Goal: Share content: Share content

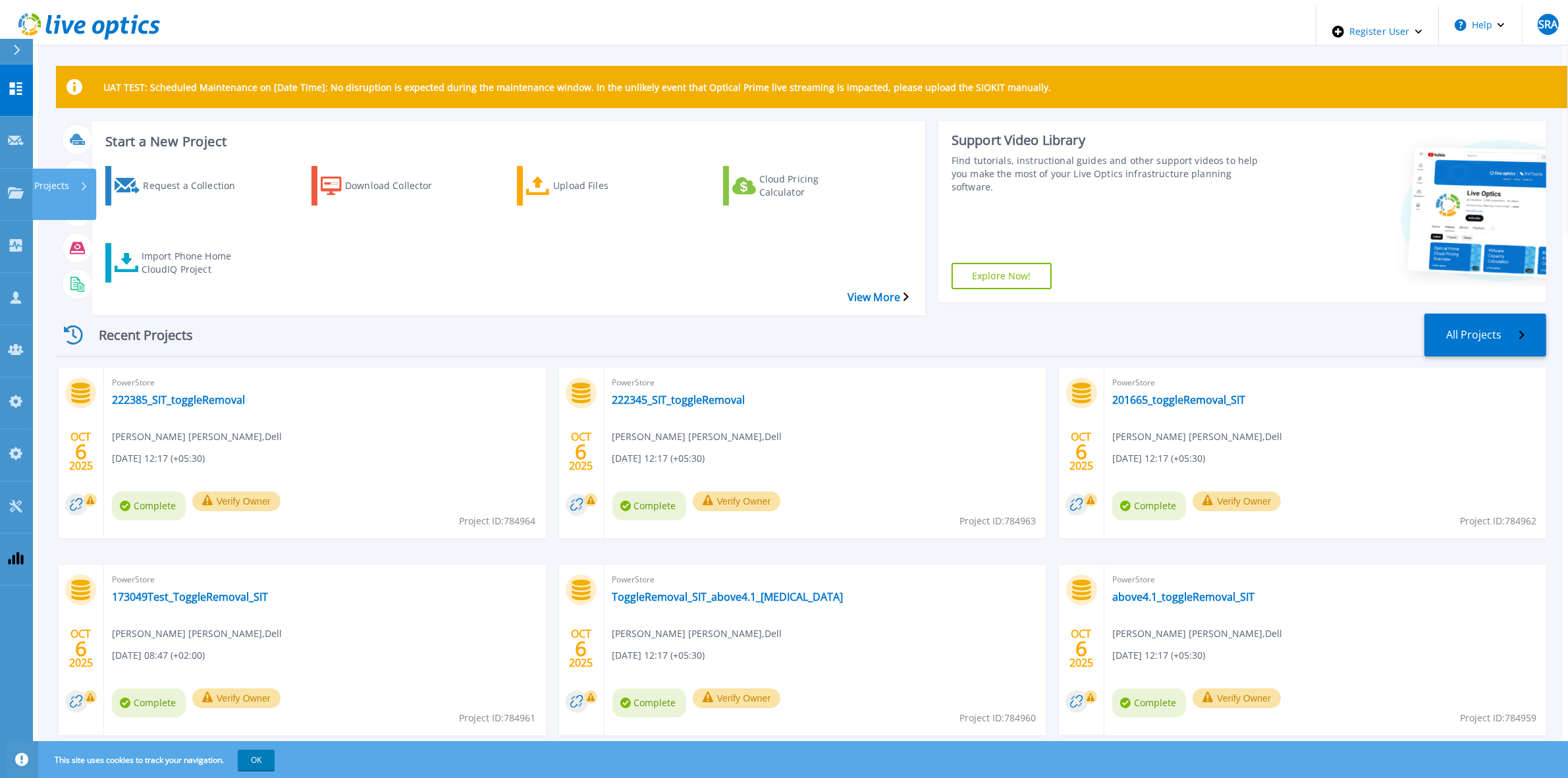
drag, startPoint x: 11, startPoint y: 153, endPoint x: 31, endPoint y: 162, distance: 21.9
click at [11, 168] on link "Projects Projects" at bounding box center [16, 194] width 33 height 52
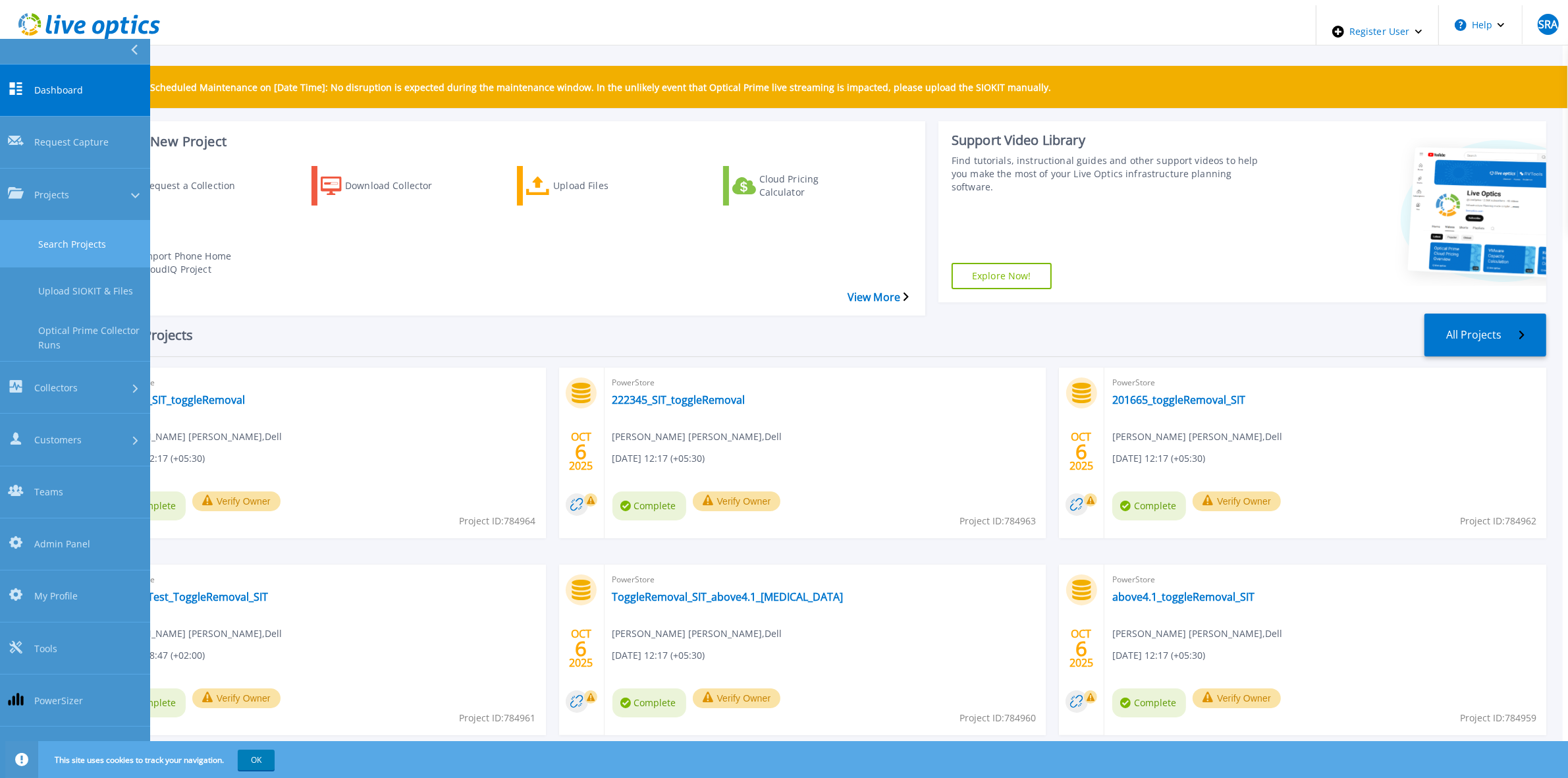
click at [43, 221] on link "Search Projects" at bounding box center [75, 243] width 150 height 47
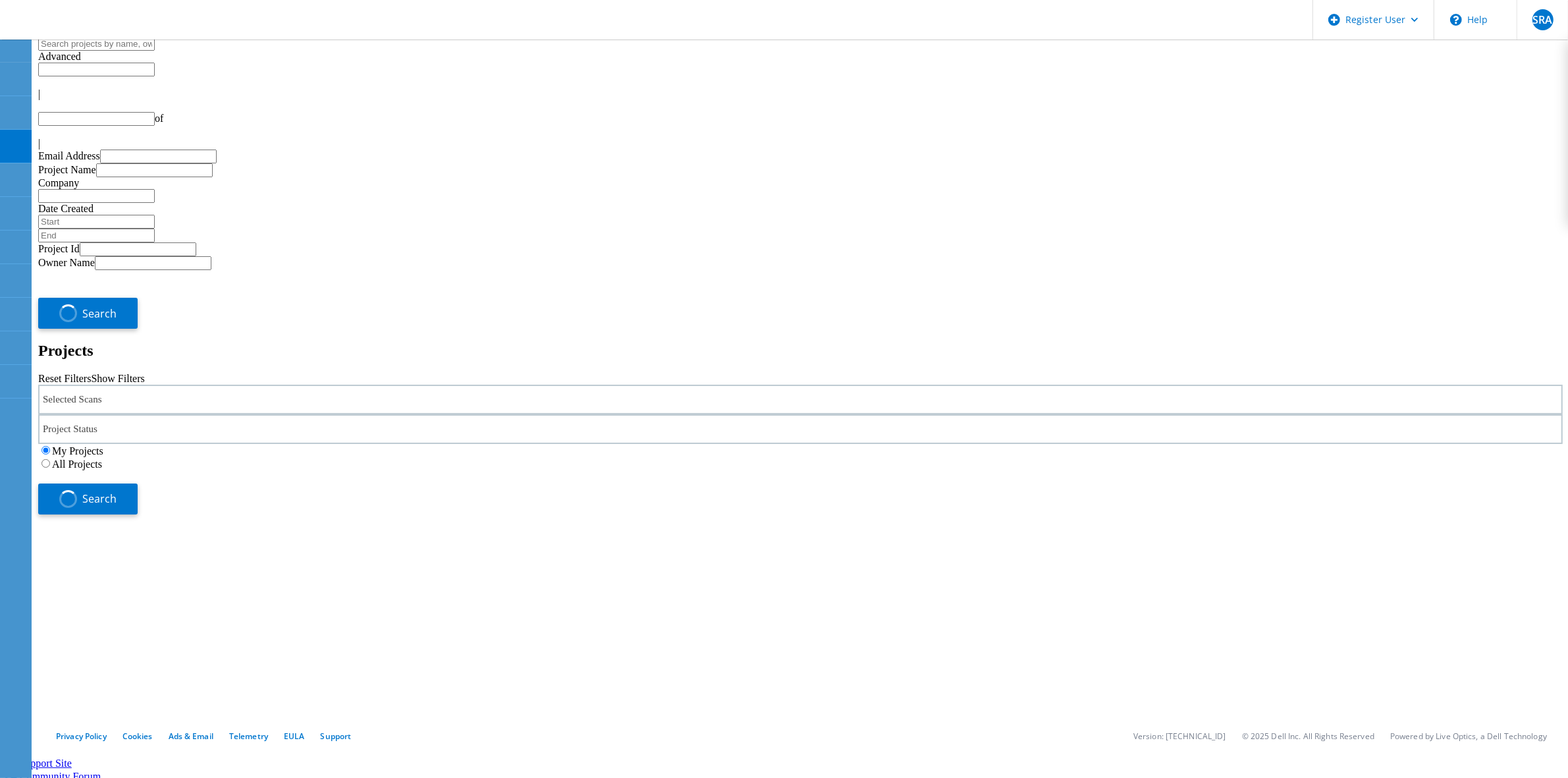
type input "1"
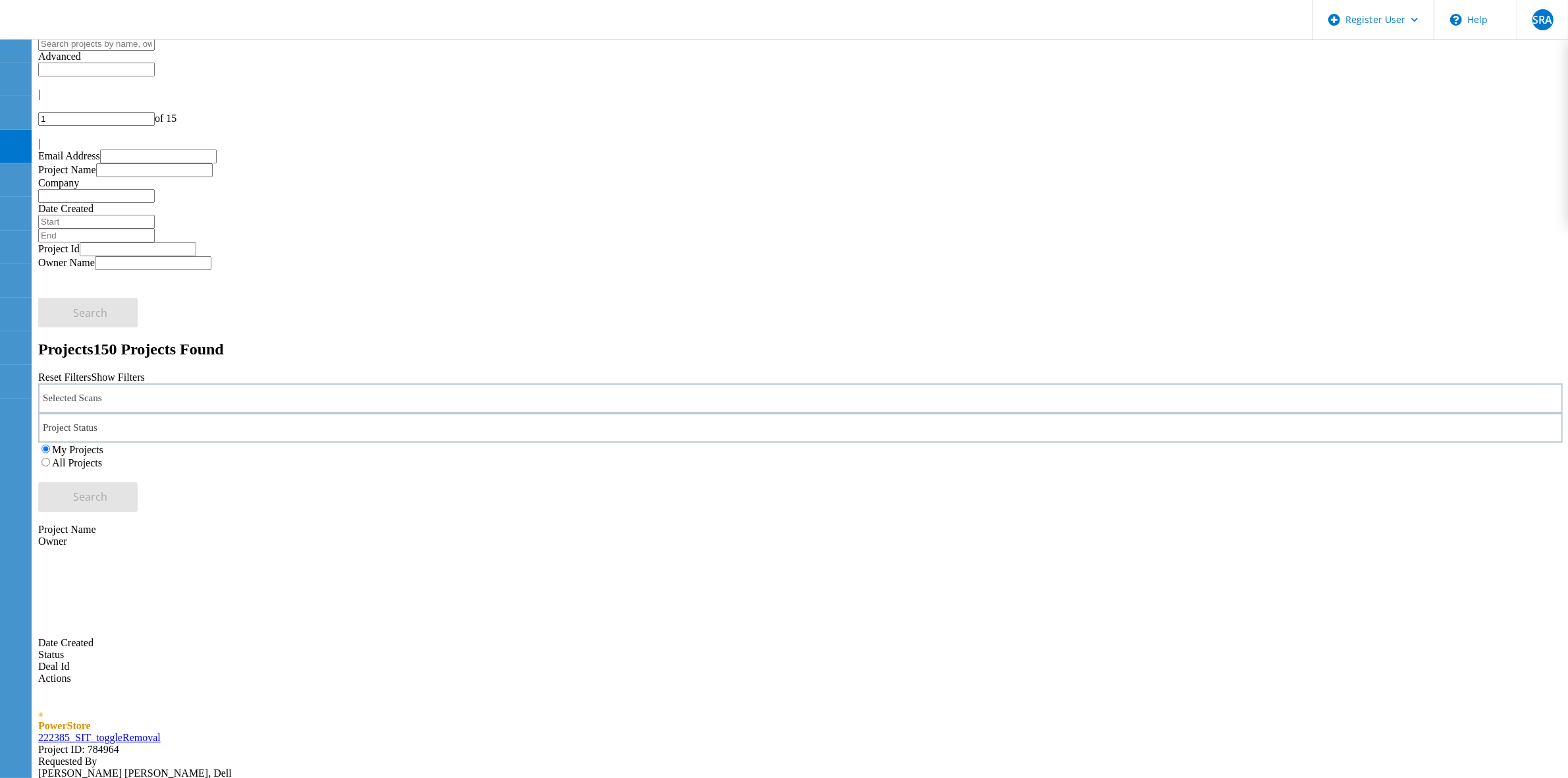
click at [412, 383] on div "Selected Scans" at bounding box center [800, 398] width 1524 height 30
click at [109, 452] on label "Optical Prime" at bounding box center [111, 457] width 58 height 11
click at [80, 453] on input "Optical Prime" at bounding box center [76, 457] width 9 height 9
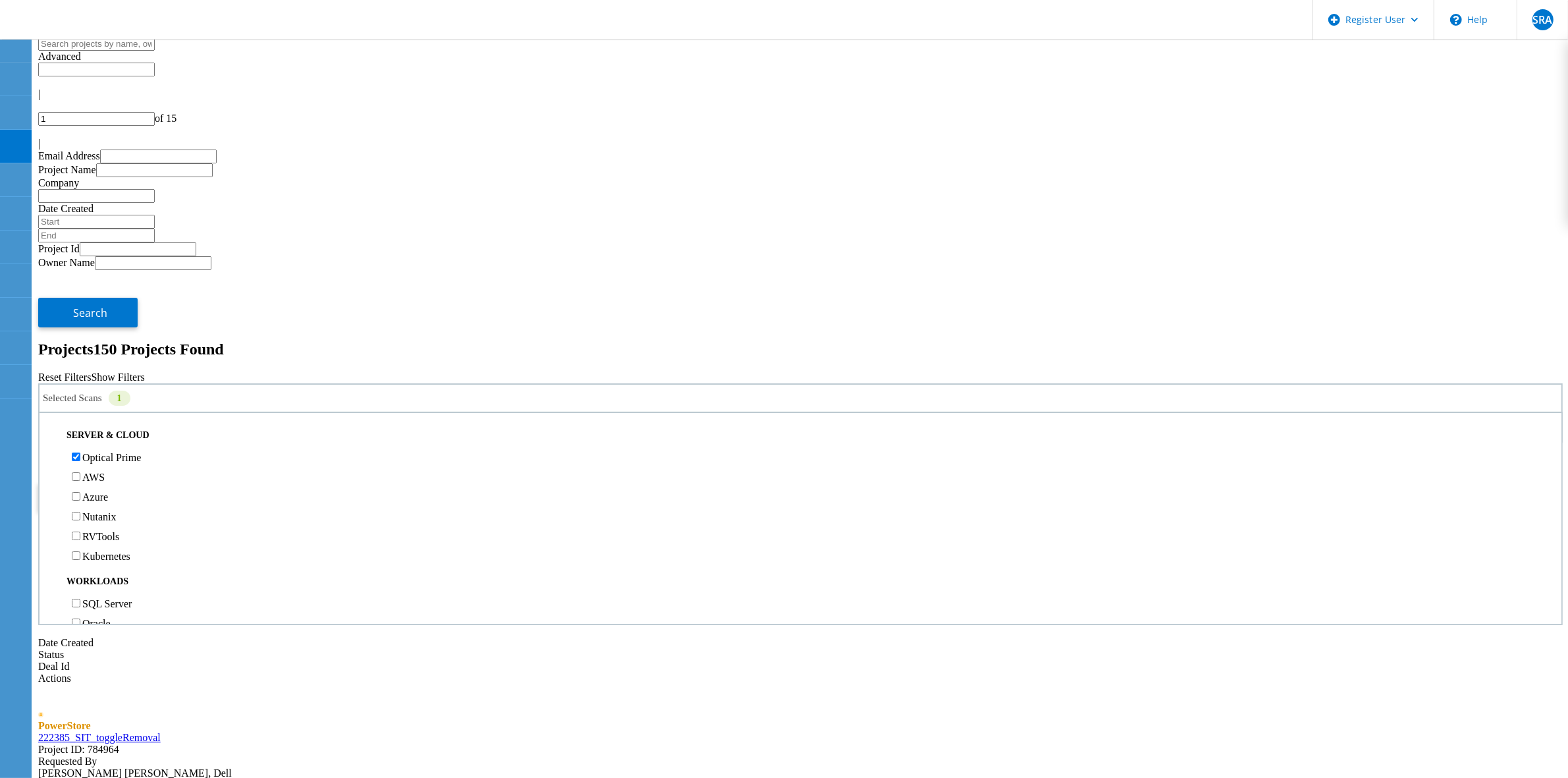
click at [1273, 443] on div "My Projects All Projects" at bounding box center [800, 456] width 1524 height 26
click at [108, 490] on span "Search" at bounding box center [91, 497] width 34 height 14
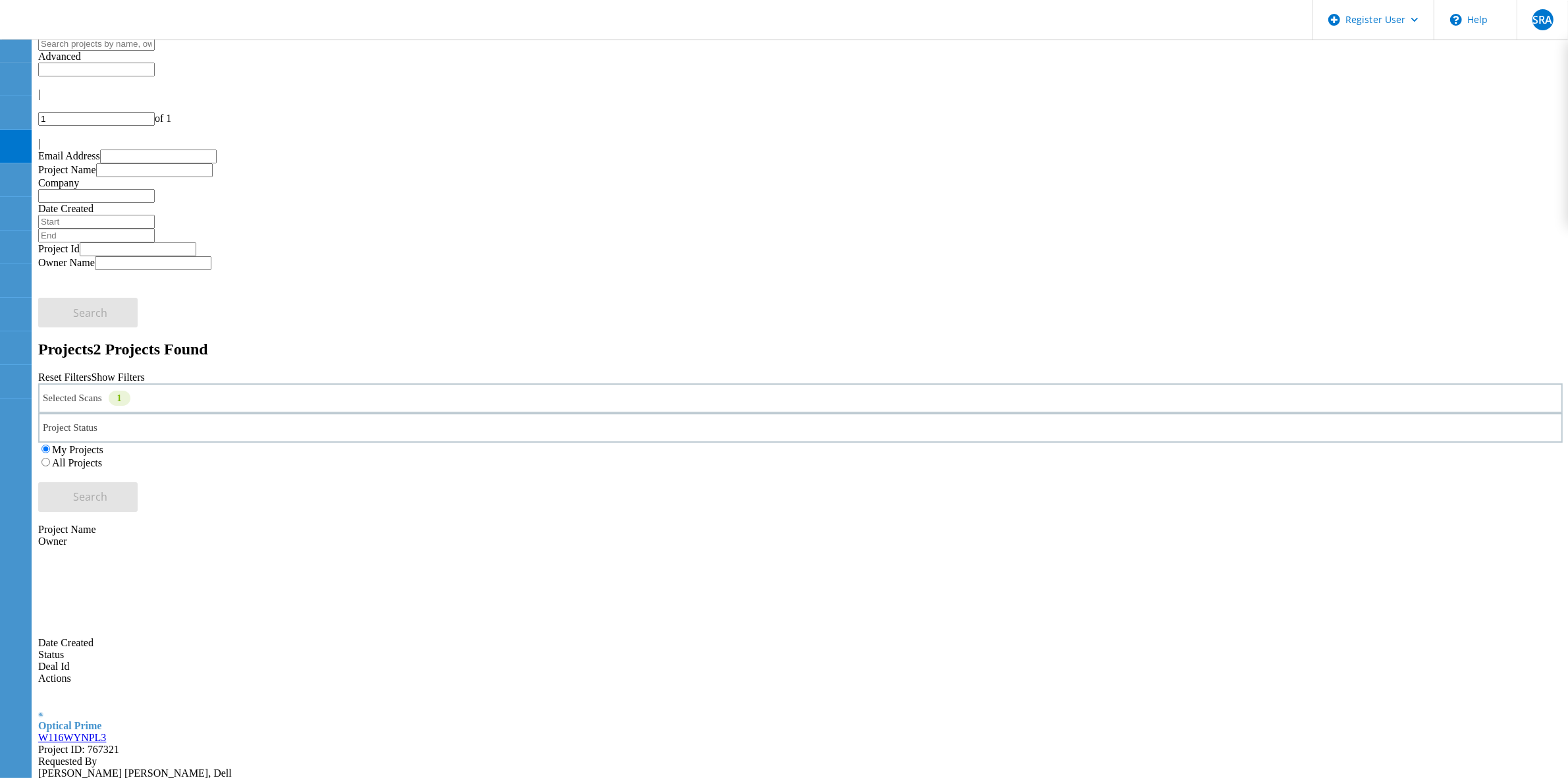
drag, startPoint x: 185, startPoint y: 336, endPoint x: 186, endPoint y: 329, distance: 7.1
click at [102, 457] on label "All Projects" at bounding box center [77, 462] width 50 height 11
click at [50, 458] on input "All Projects" at bounding box center [46, 462] width 9 height 9
click at [138, 482] on button "Search" at bounding box center [87, 497] width 100 height 30
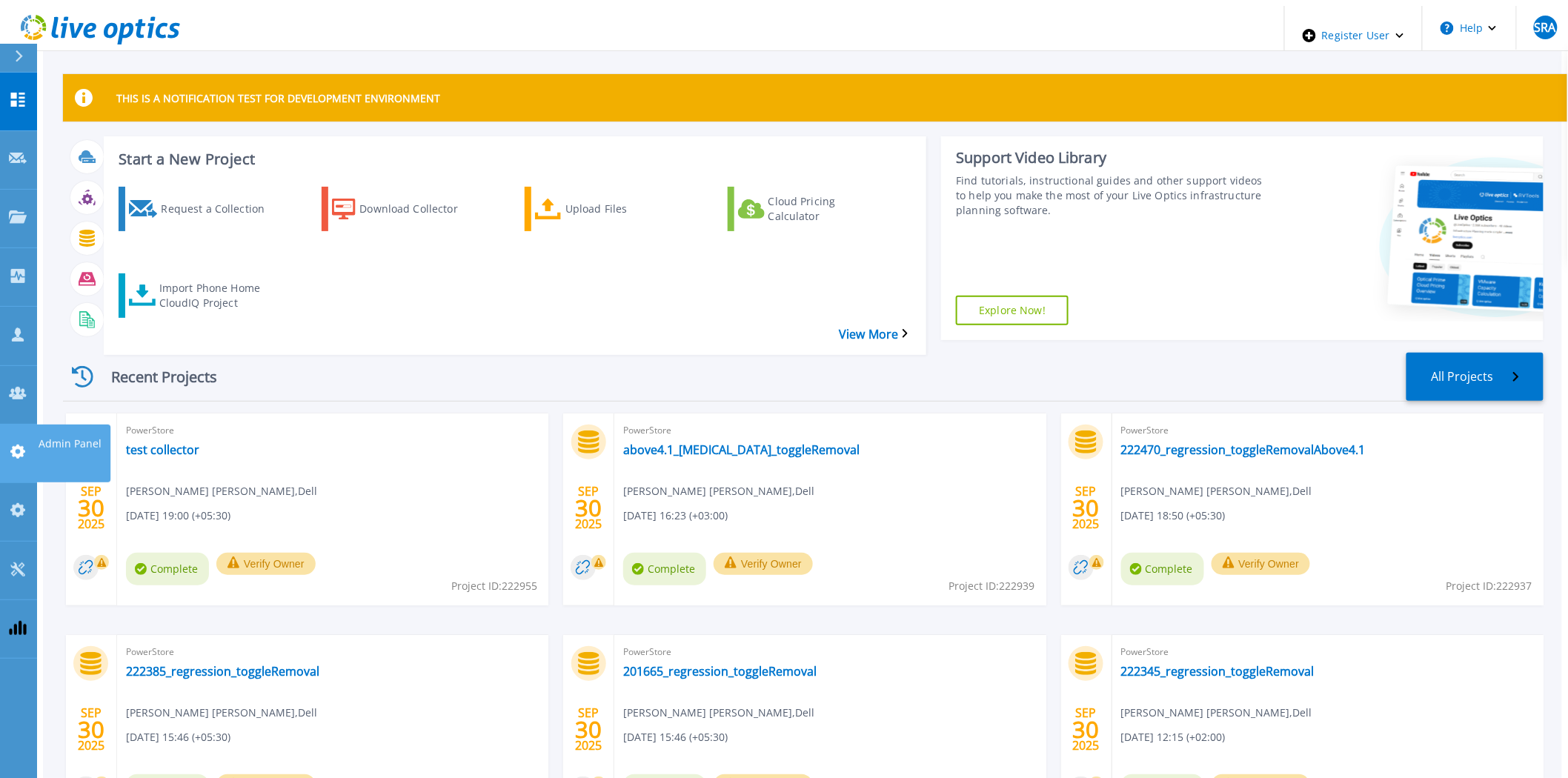
click at [9, 425] on link "Admin Panel Admin Panel" at bounding box center [18, 454] width 37 height 59
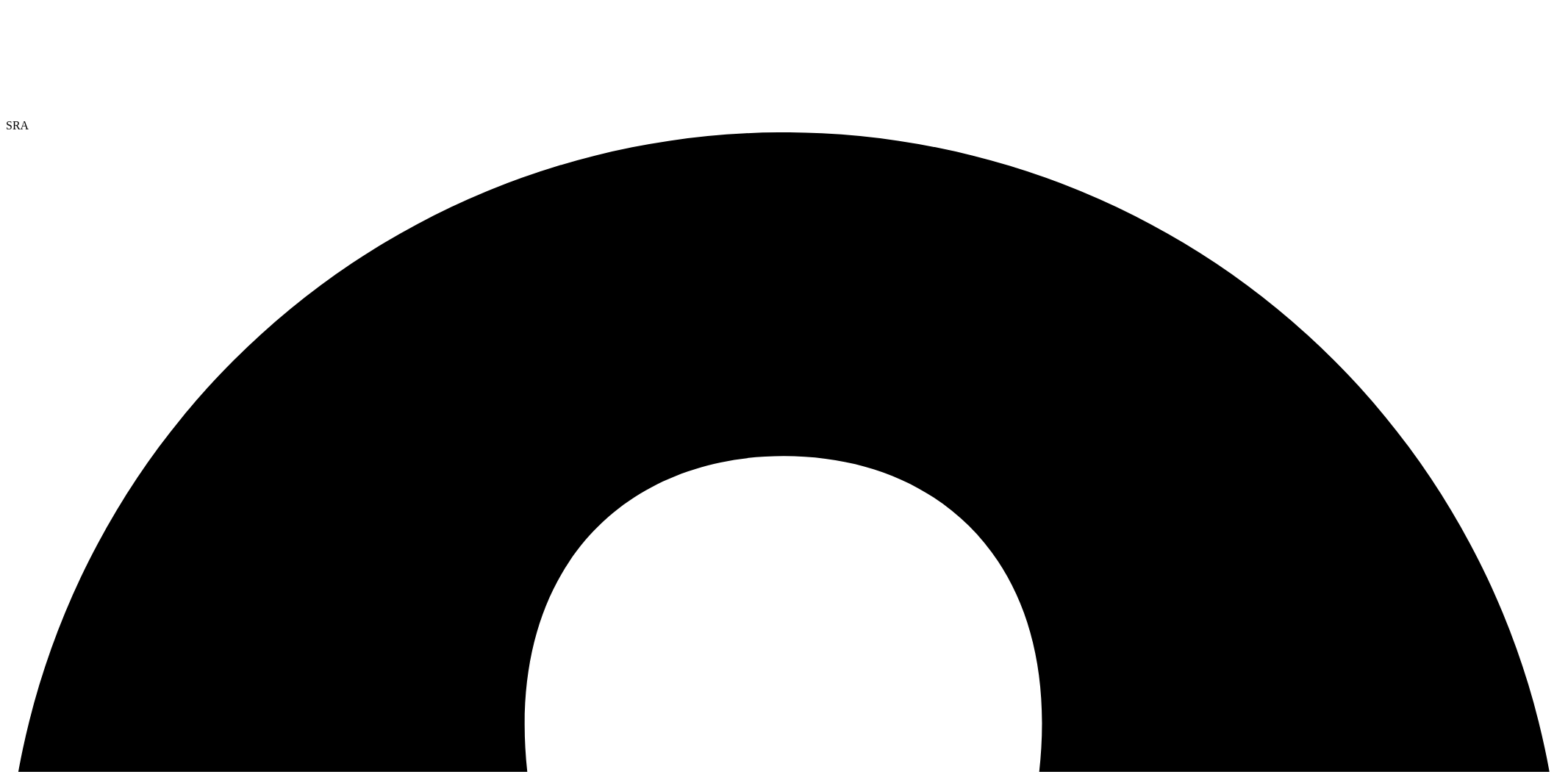
select select "USEast"
select select "USD"
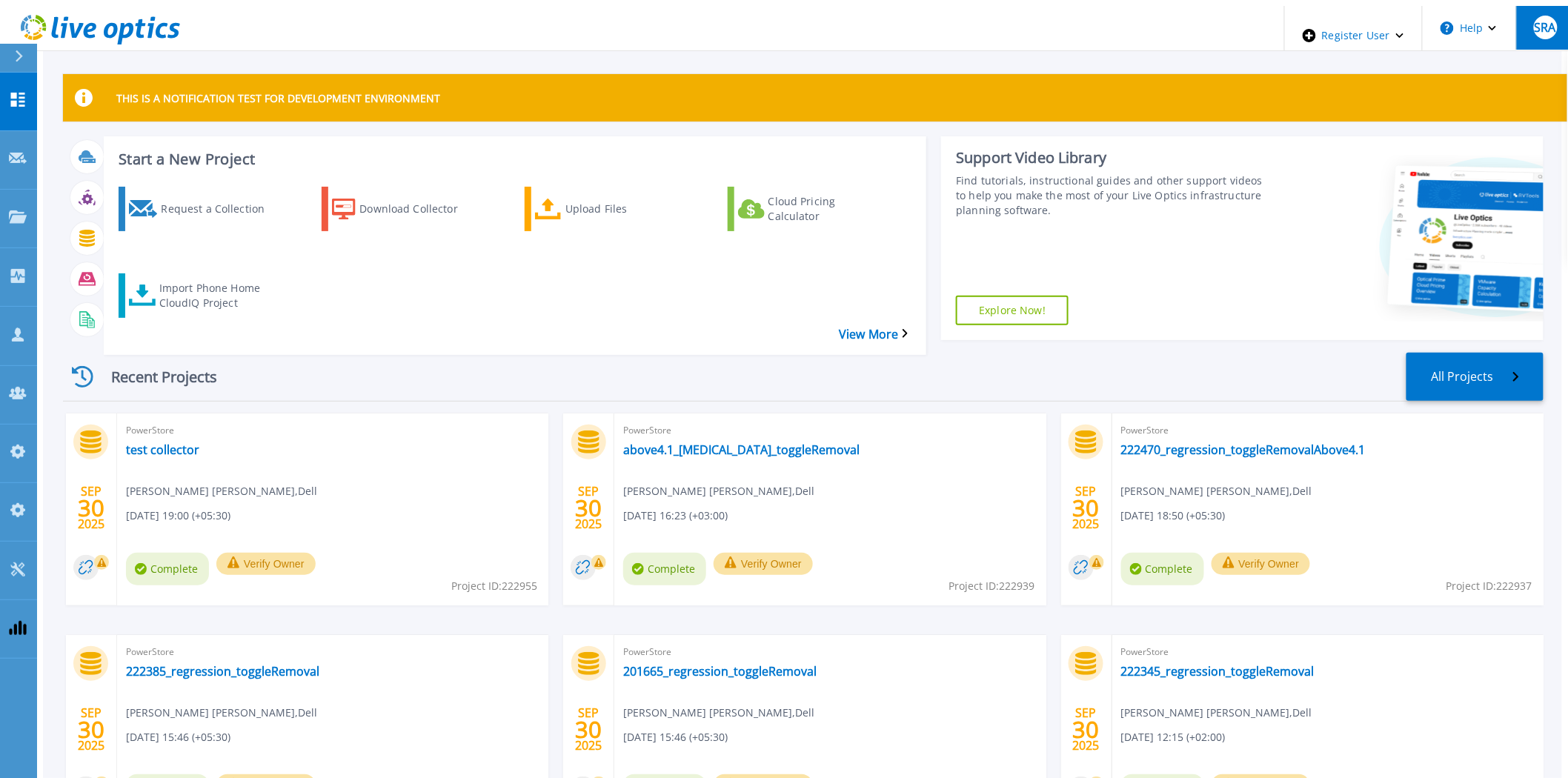
click at [1554, 16] on button "SRA" at bounding box center [1544, 28] width 58 height 44
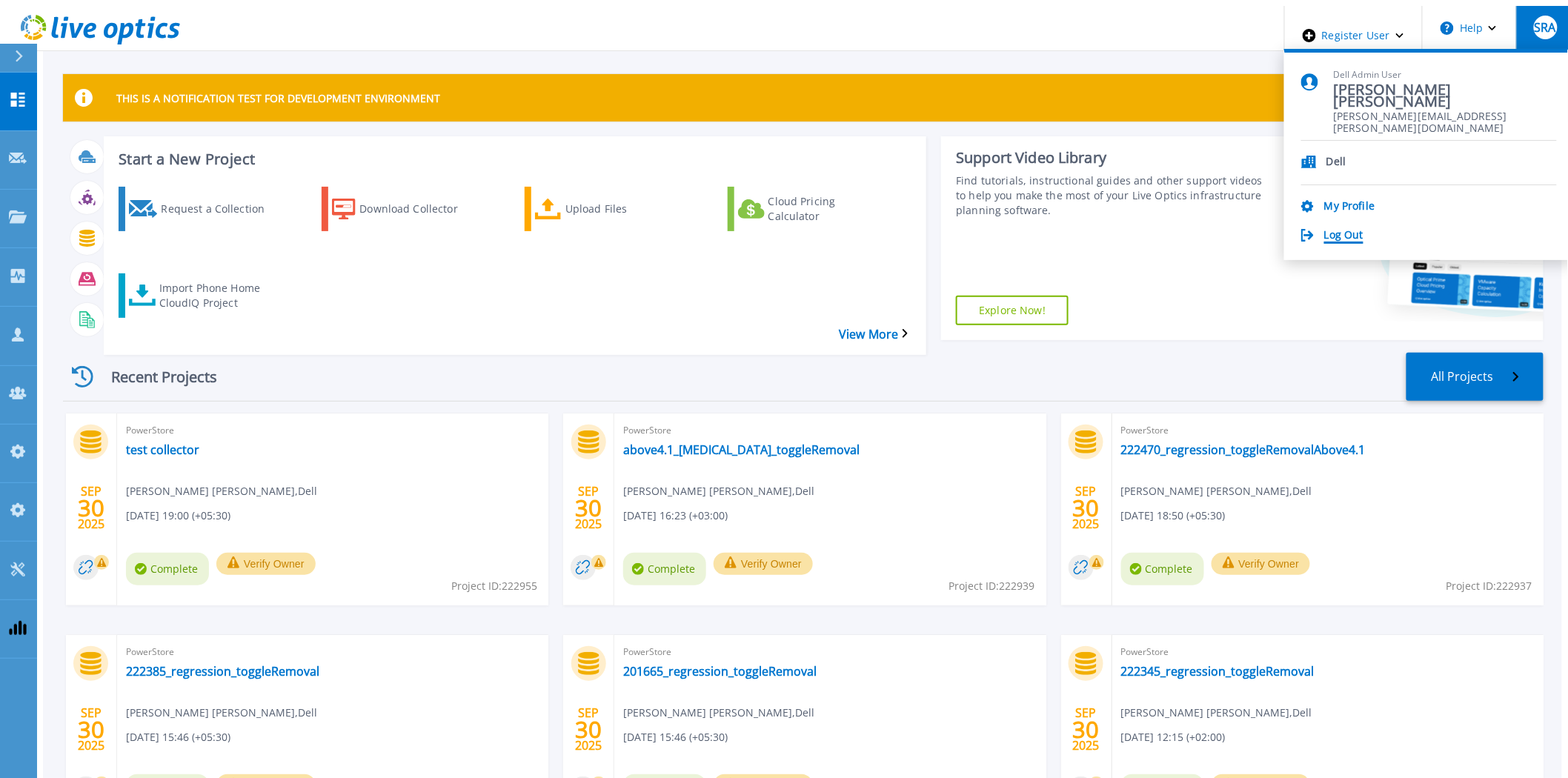
click at [1364, 229] on link "Log Out" at bounding box center [1344, 236] width 40 height 14
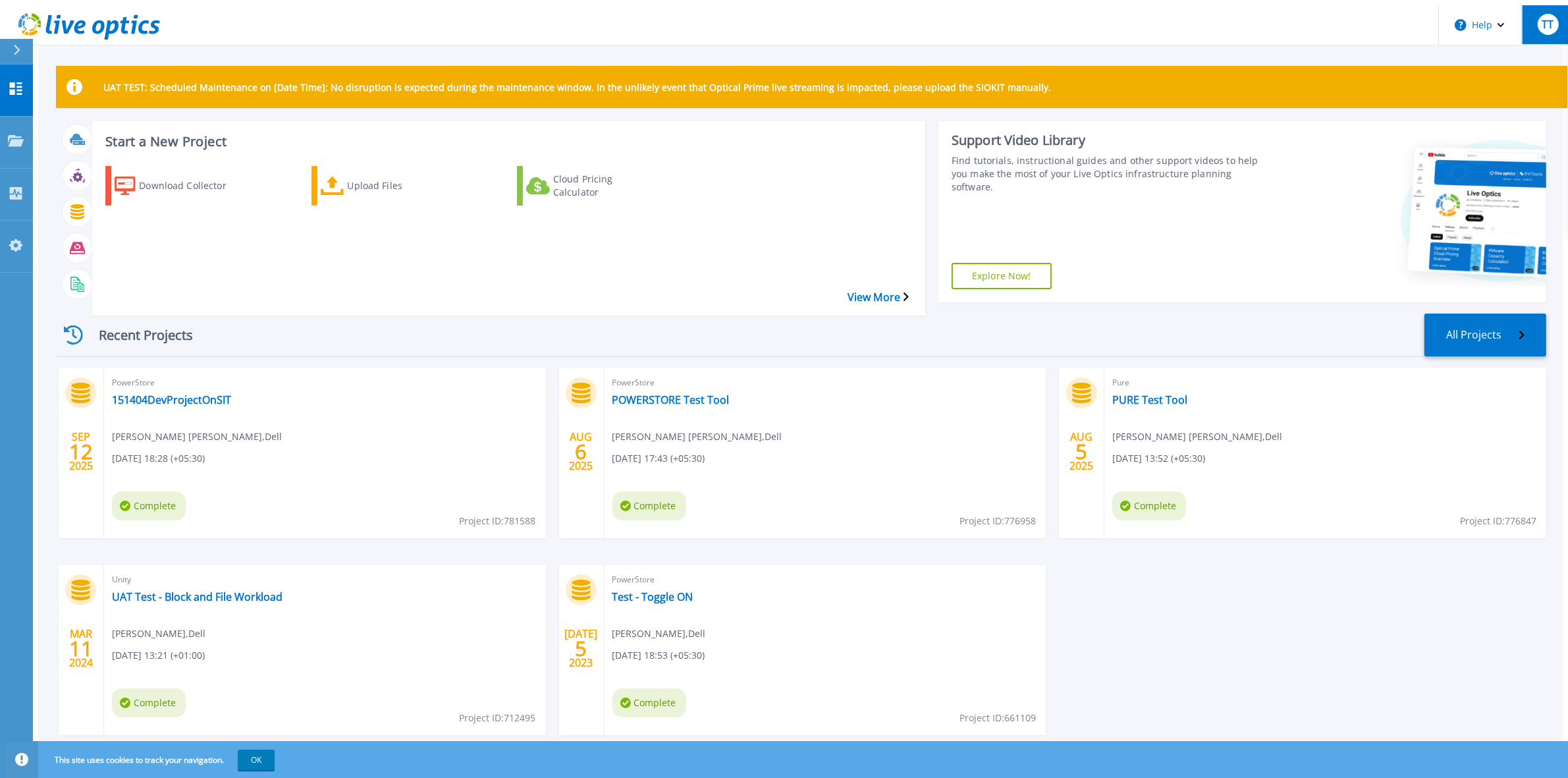
click at [1552, 27] on div "TT" at bounding box center [1548, 25] width 21 height 21
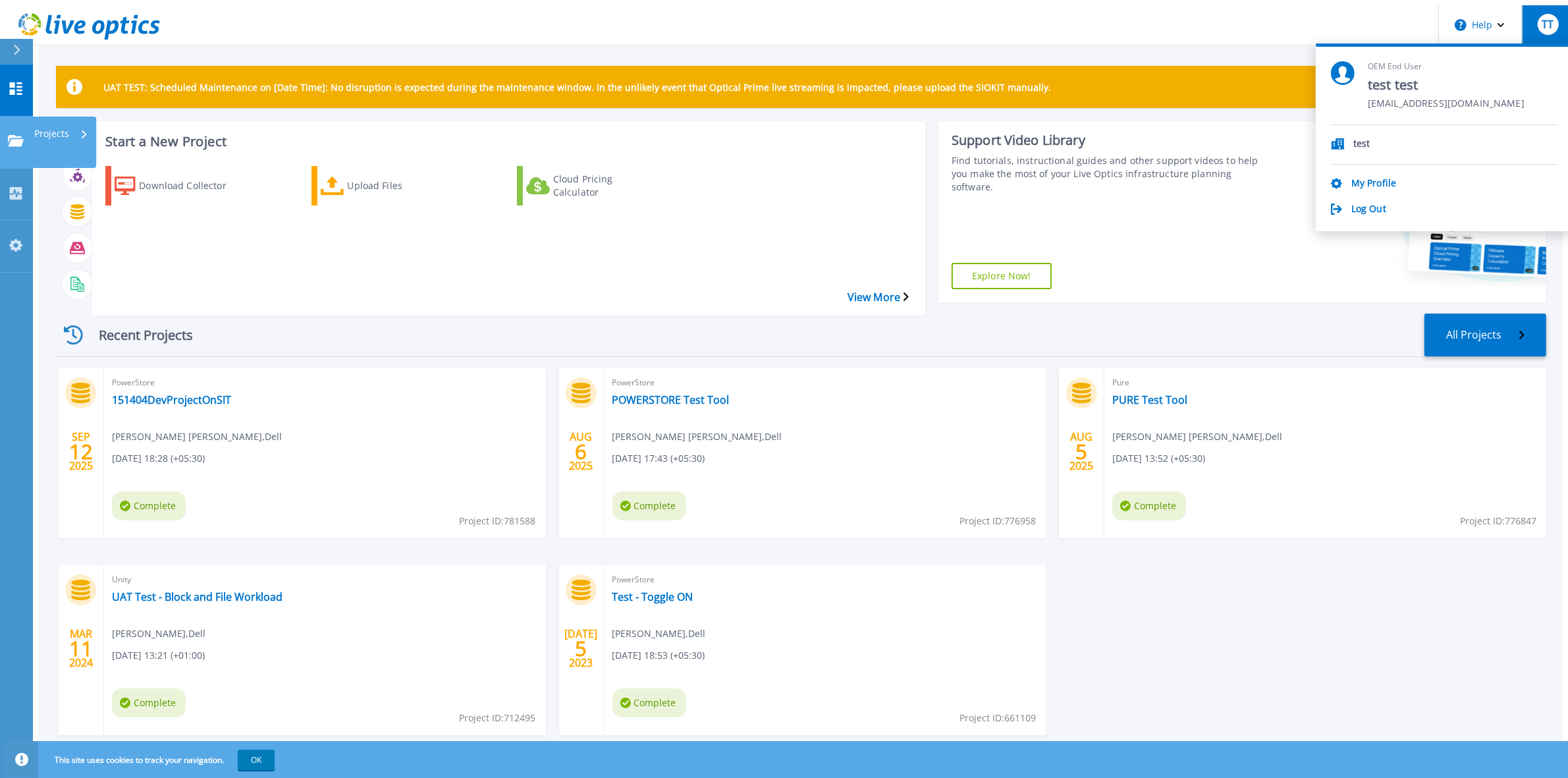
click at [26, 116] on link "Projects Projects" at bounding box center [16, 142] width 33 height 52
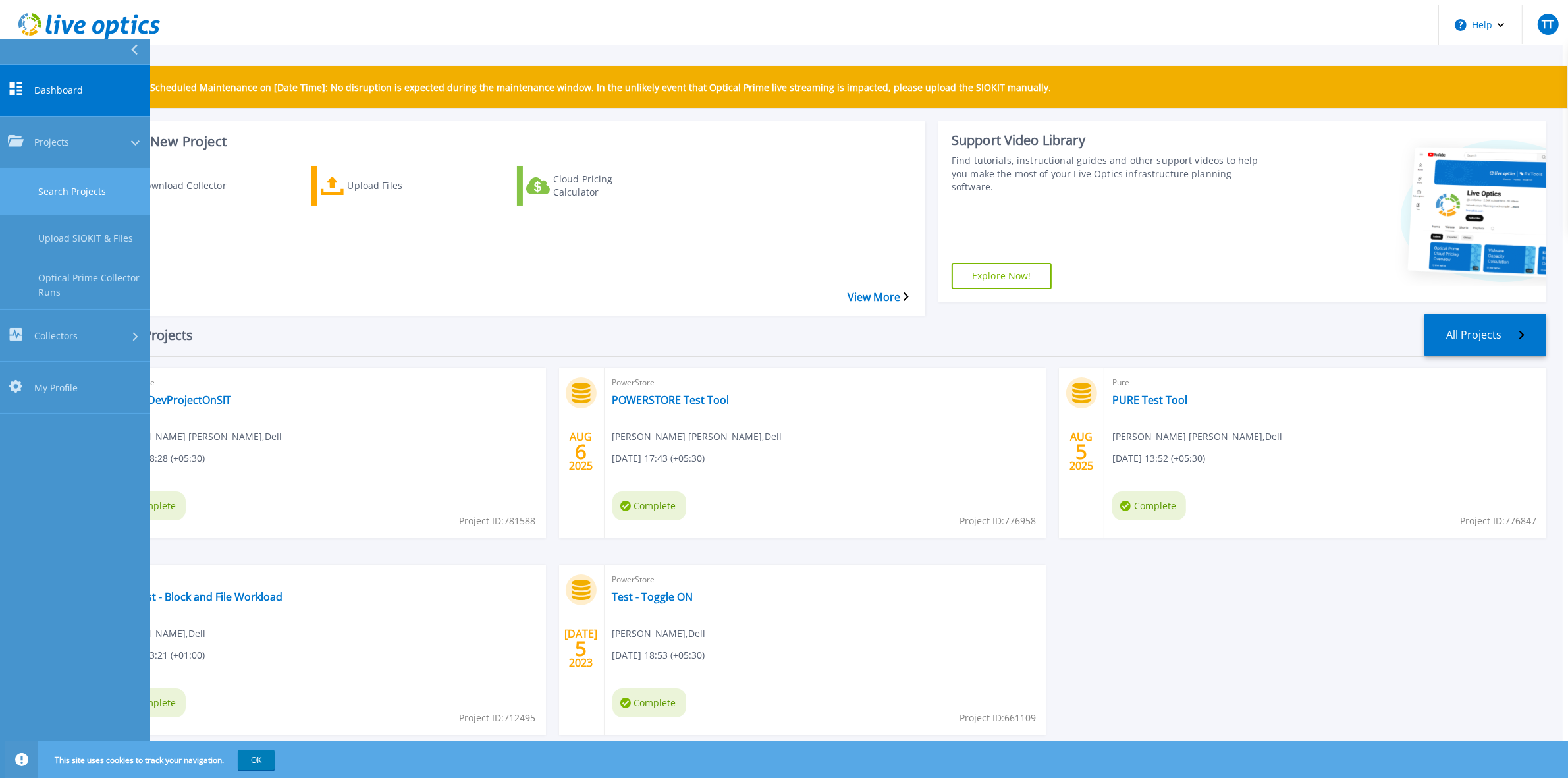
click at [59, 168] on link "Search Projects" at bounding box center [75, 191] width 150 height 47
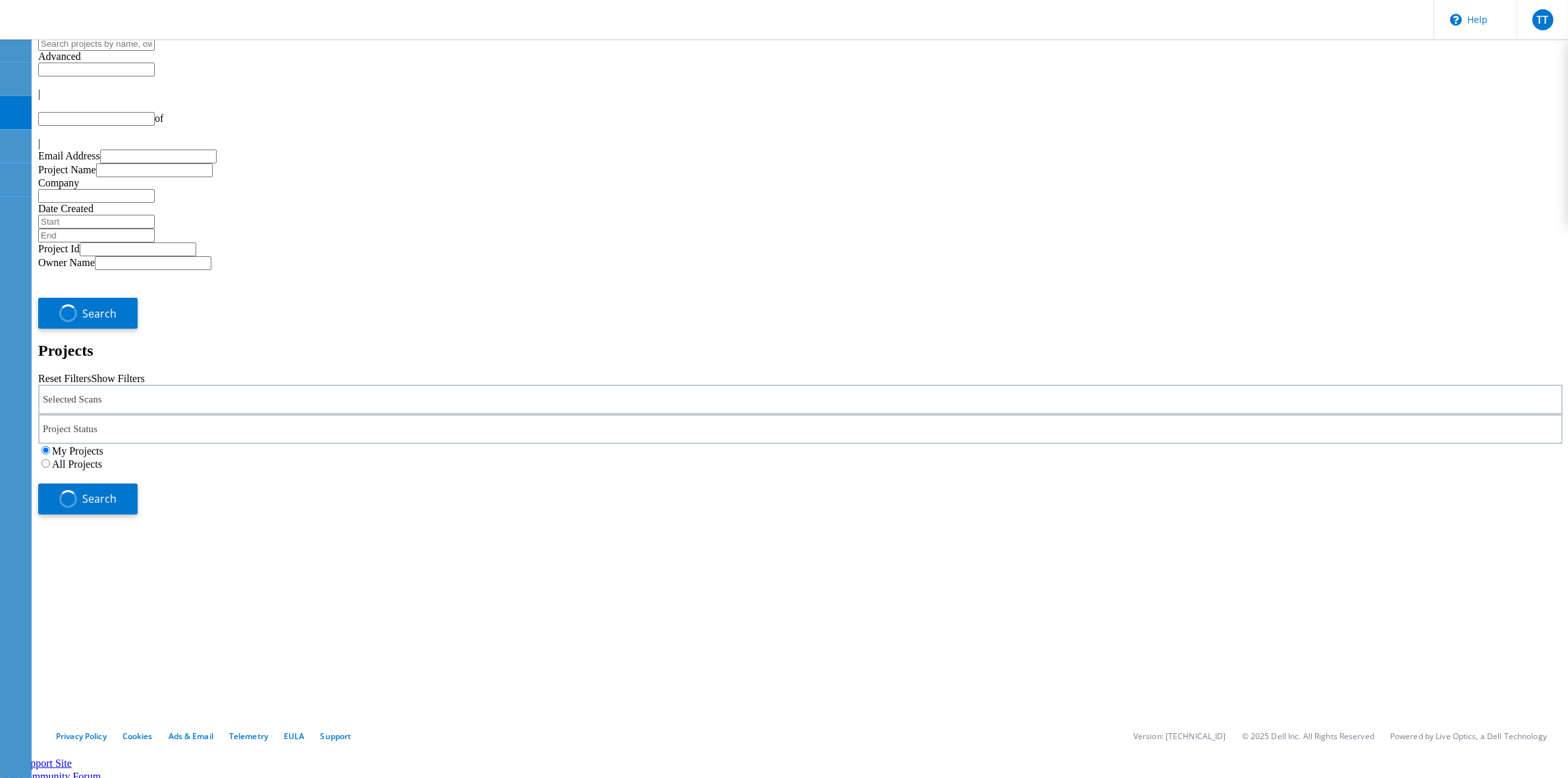
type input "1"
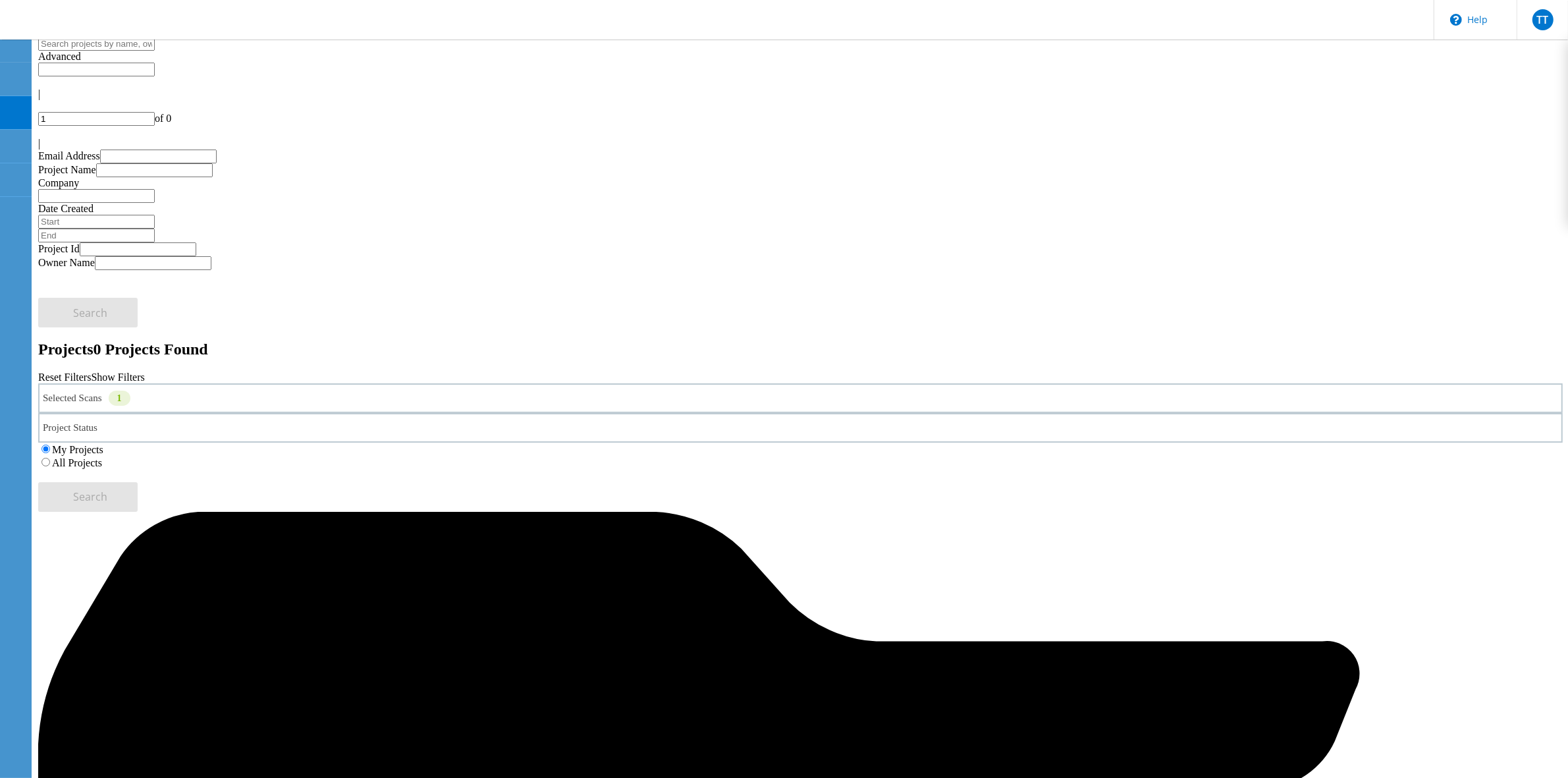
click at [206, 383] on div "Selected Scans 1" at bounding box center [800, 398] width 1524 height 30
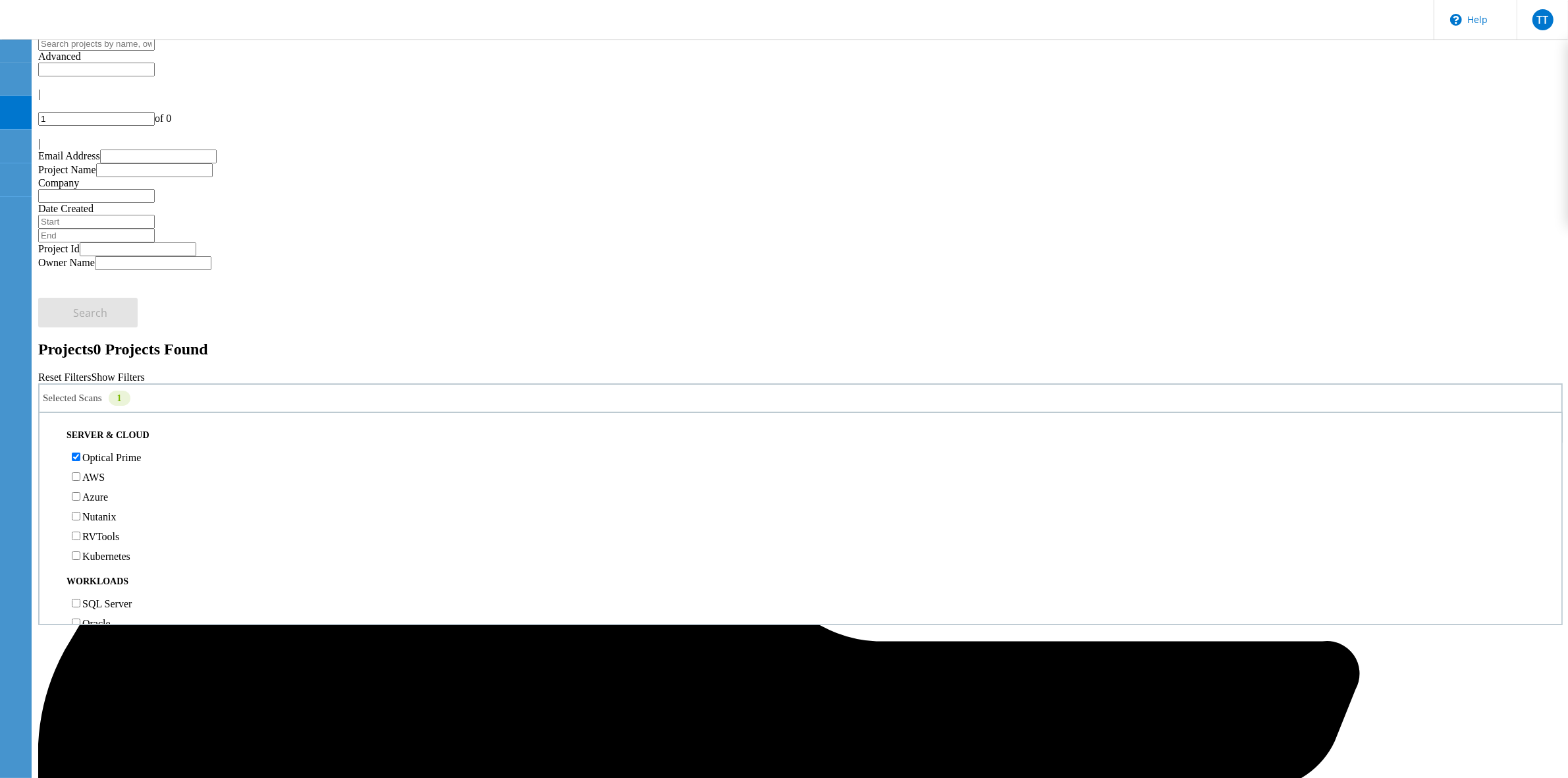
click at [102, 457] on label "All Projects" at bounding box center [77, 462] width 50 height 11
click at [50, 458] on input "All Projects" at bounding box center [46, 462] width 9 height 9
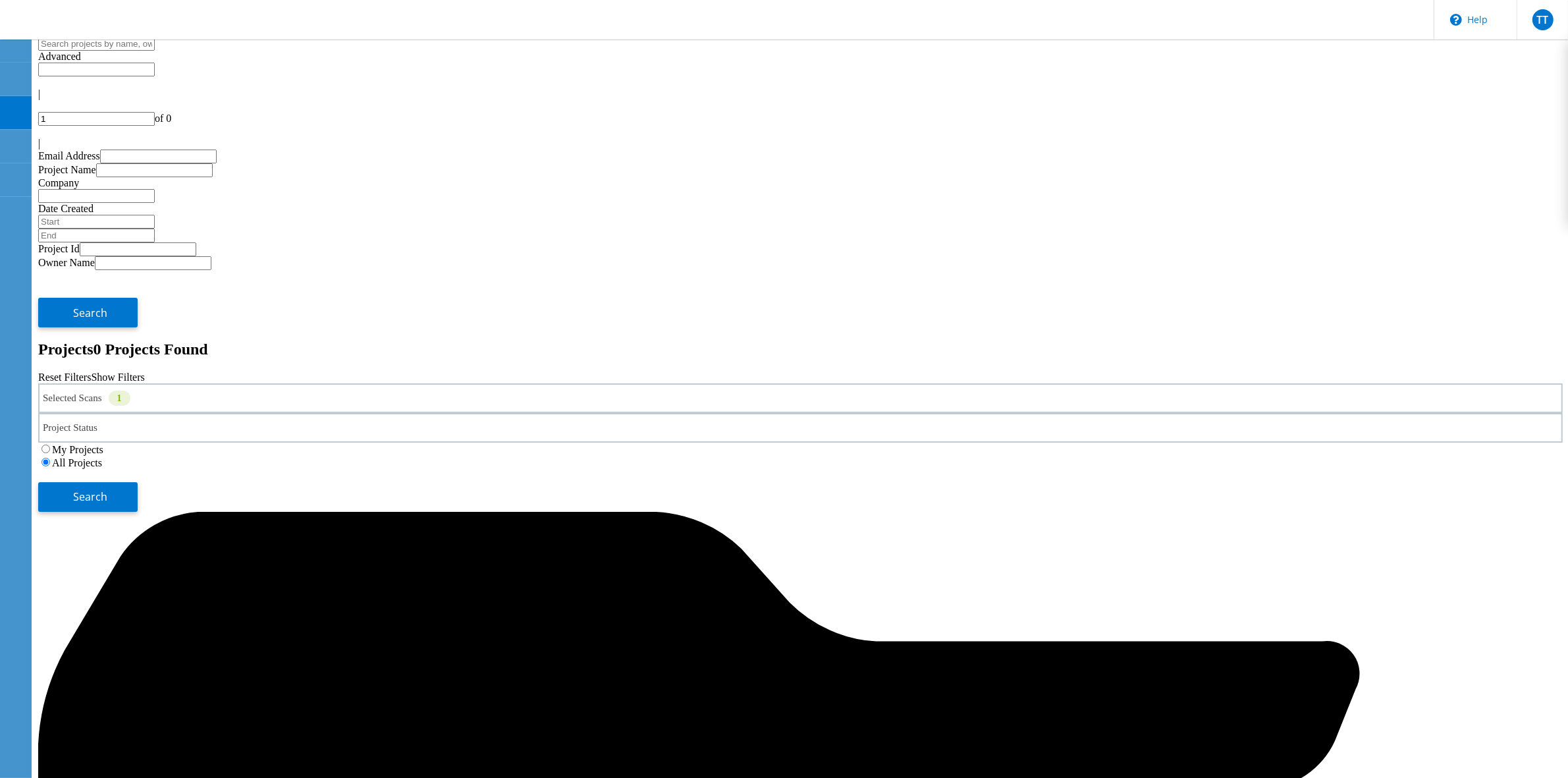
click at [138, 482] on button "Search" at bounding box center [87, 497] width 100 height 30
click at [1549, 11] on div "TT" at bounding box center [1542, 19] width 21 height 21
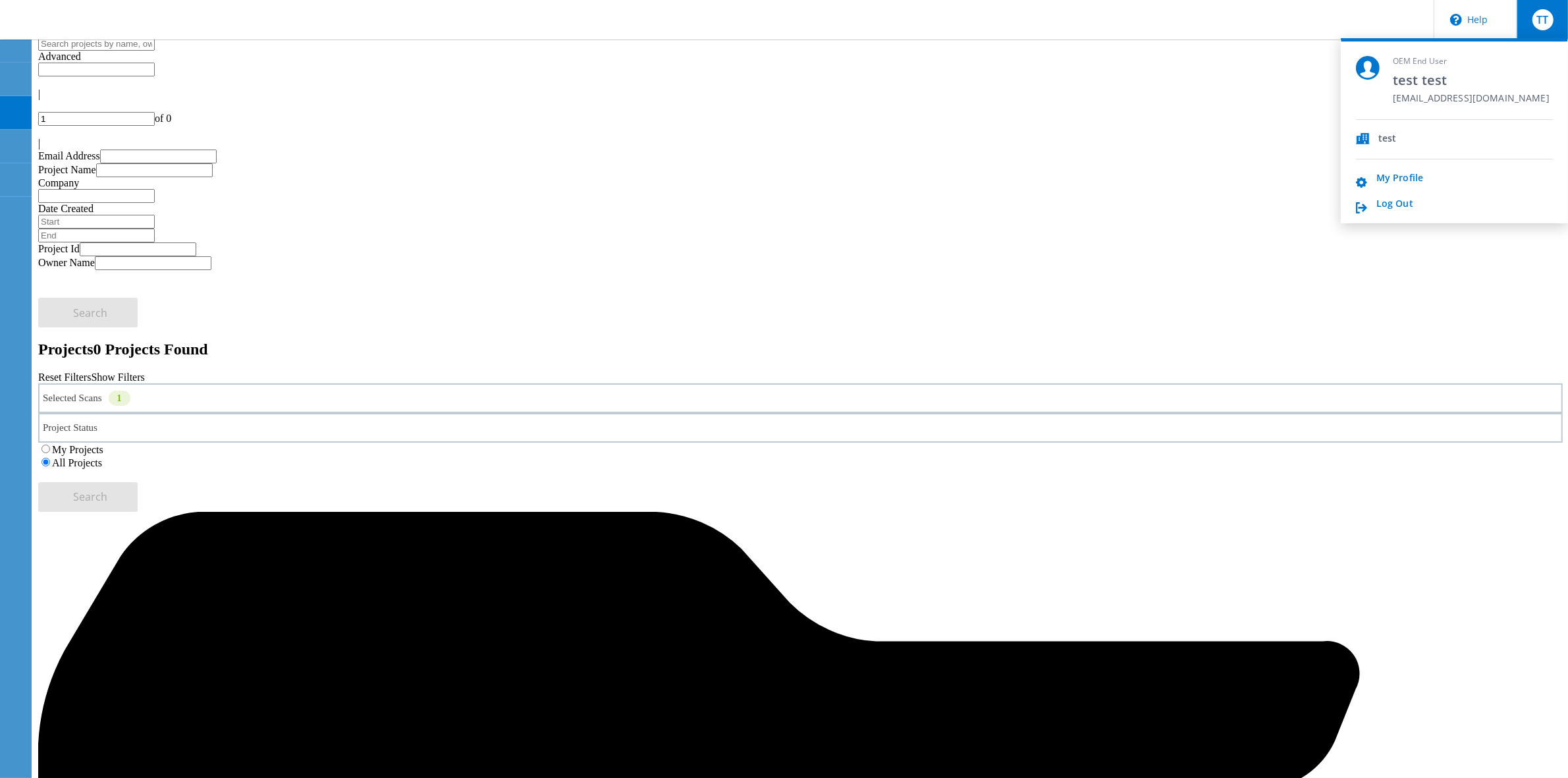
click at [1529, 38] on div "TT" at bounding box center [1542, 19] width 51 height 40
click at [1386, 198] on link "Log Out" at bounding box center [1394, 205] width 37 height 12
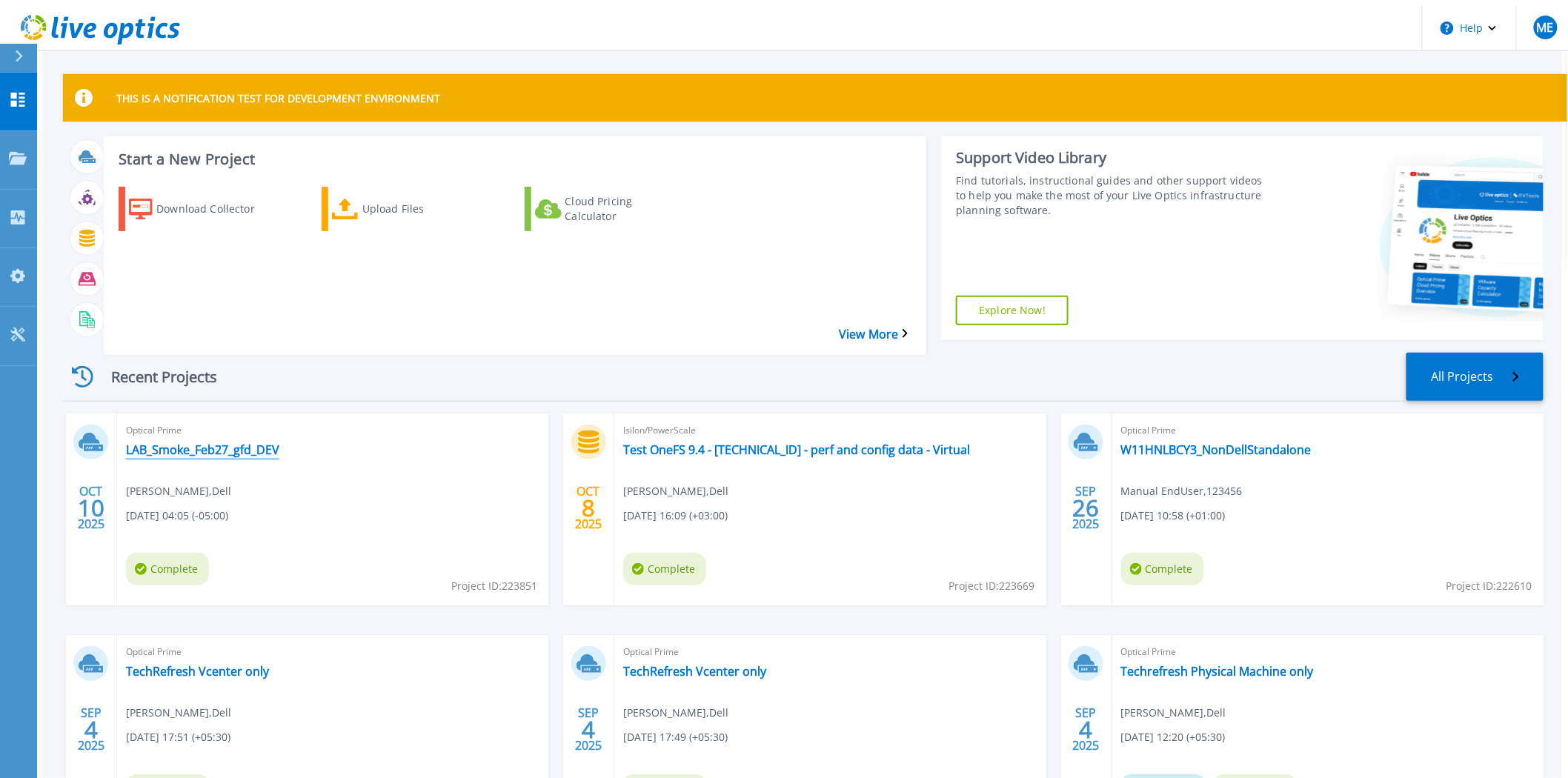
click at [188, 443] on link "LAB_Smoke_Feb27_gfd_DEV" at bounding box center [202, 450] width 154 height 15
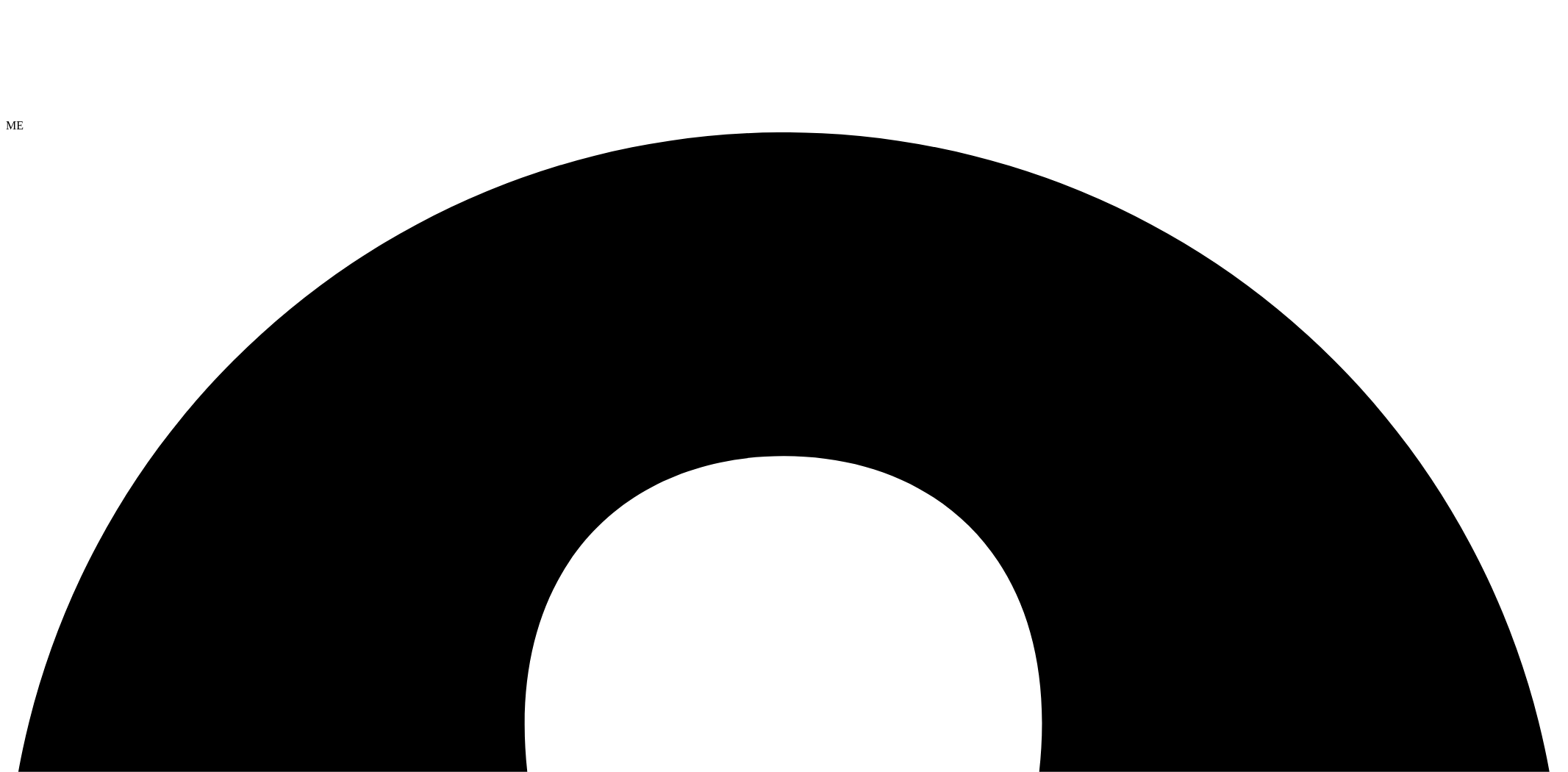
select select "USD"
click at [1539, 119] on div "ME" at bounding box center [784, 125] width 1556 height 13
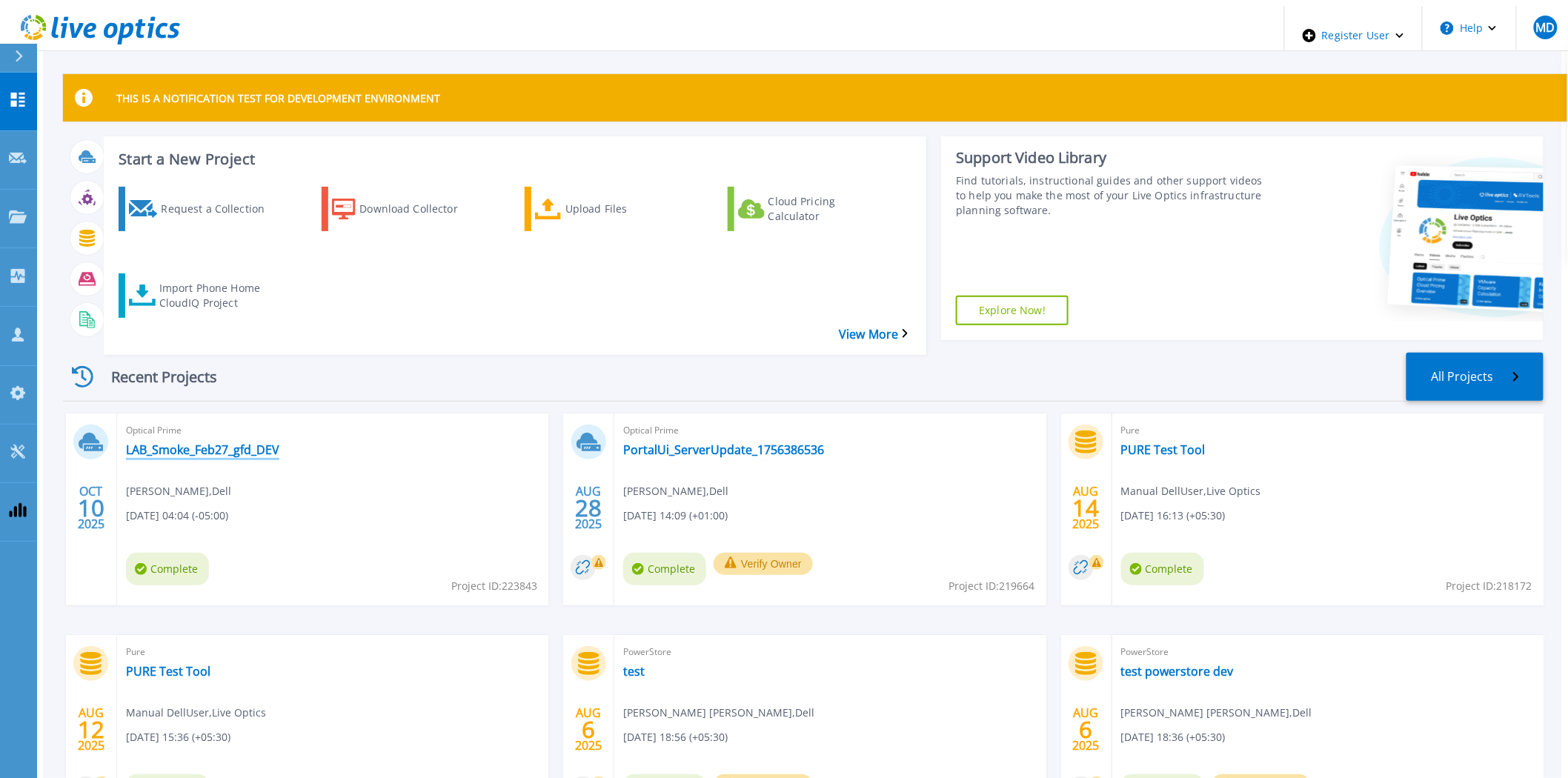
click at [168, 443] on link "LAB_Smoke_Feb27_gfd_DEV" at bounding box center [202, 450] width 154 height 15
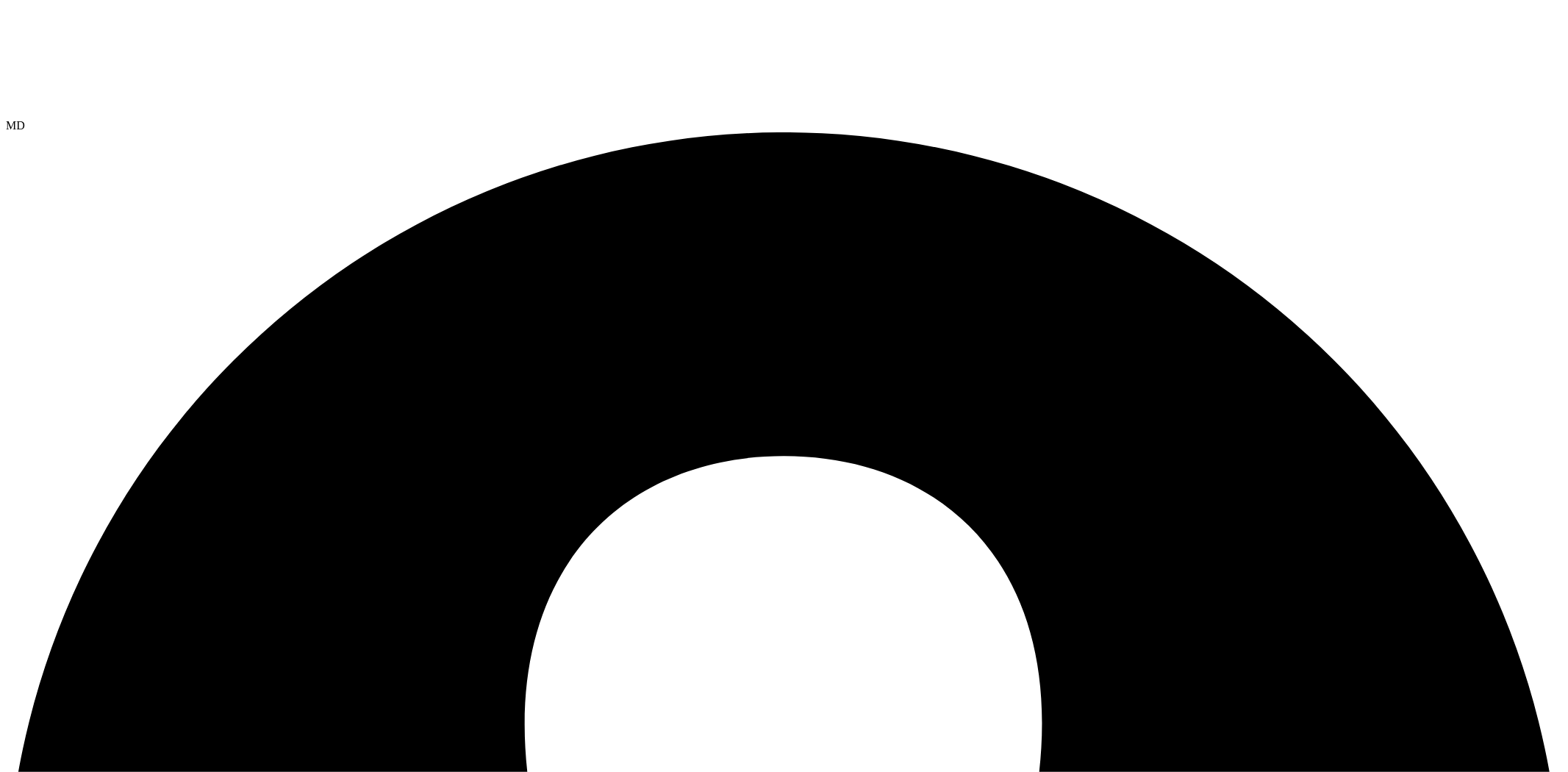
select select "USD"
click at [1556, 119] on div "MD" at bounding box center [784, 125] width 1556 height 13
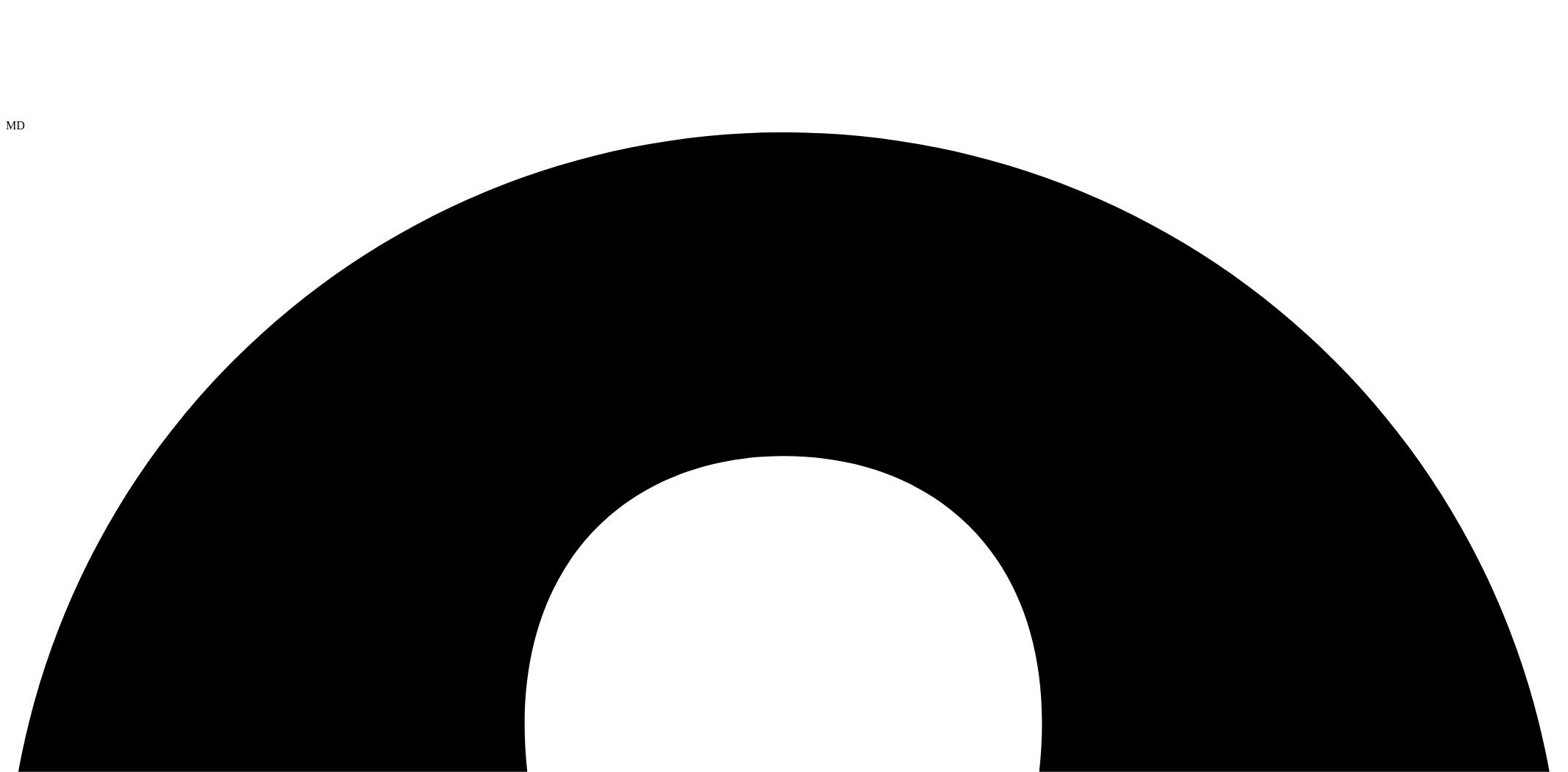
drag, startPoint x: 245, startPoint y: 87, endPoint x: 48, endPoint y: 83, distance: 197.0
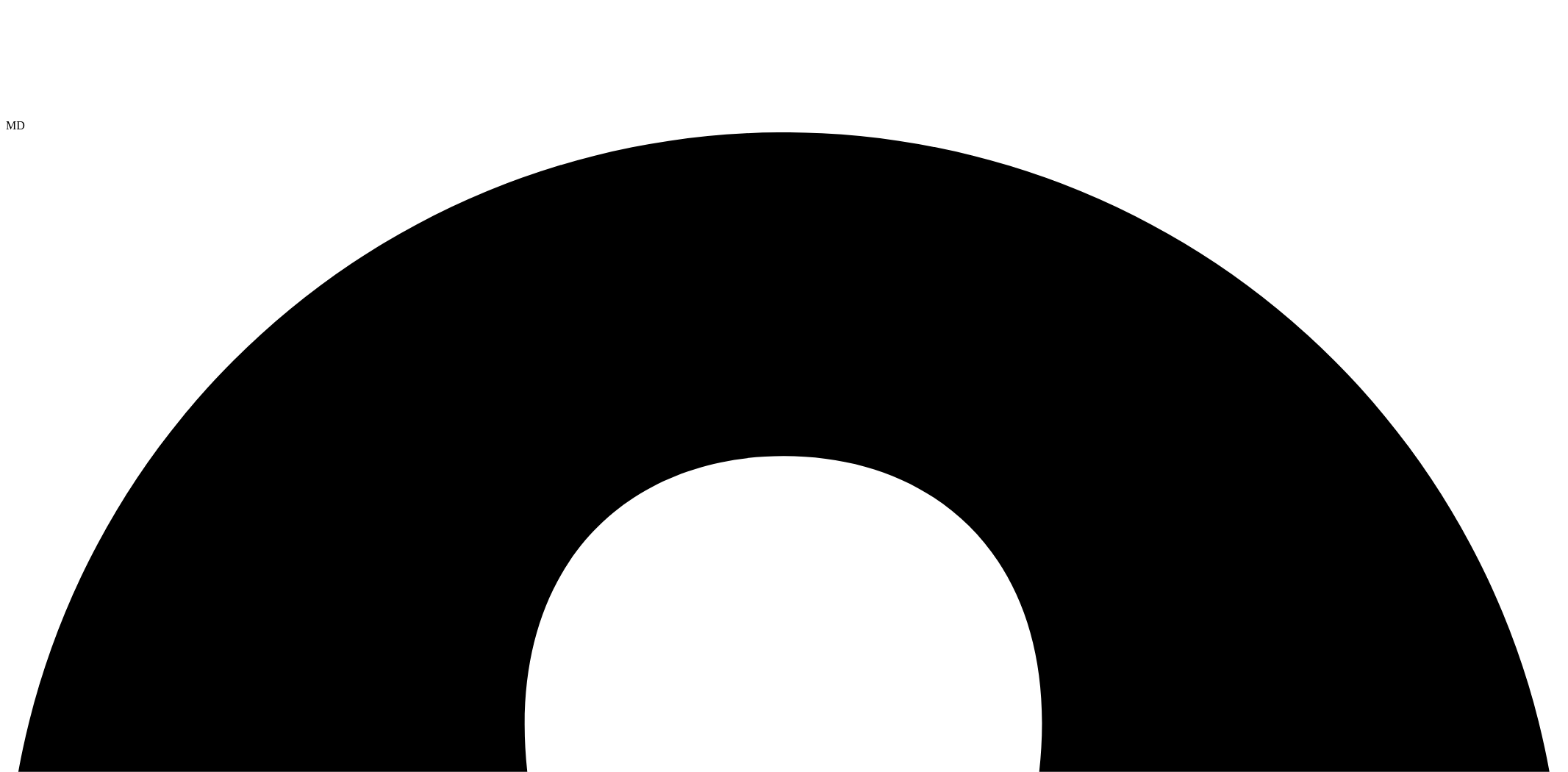
click at [1524, 119] on div "MD" at bounding box center [784, 125] width 1556 height 13
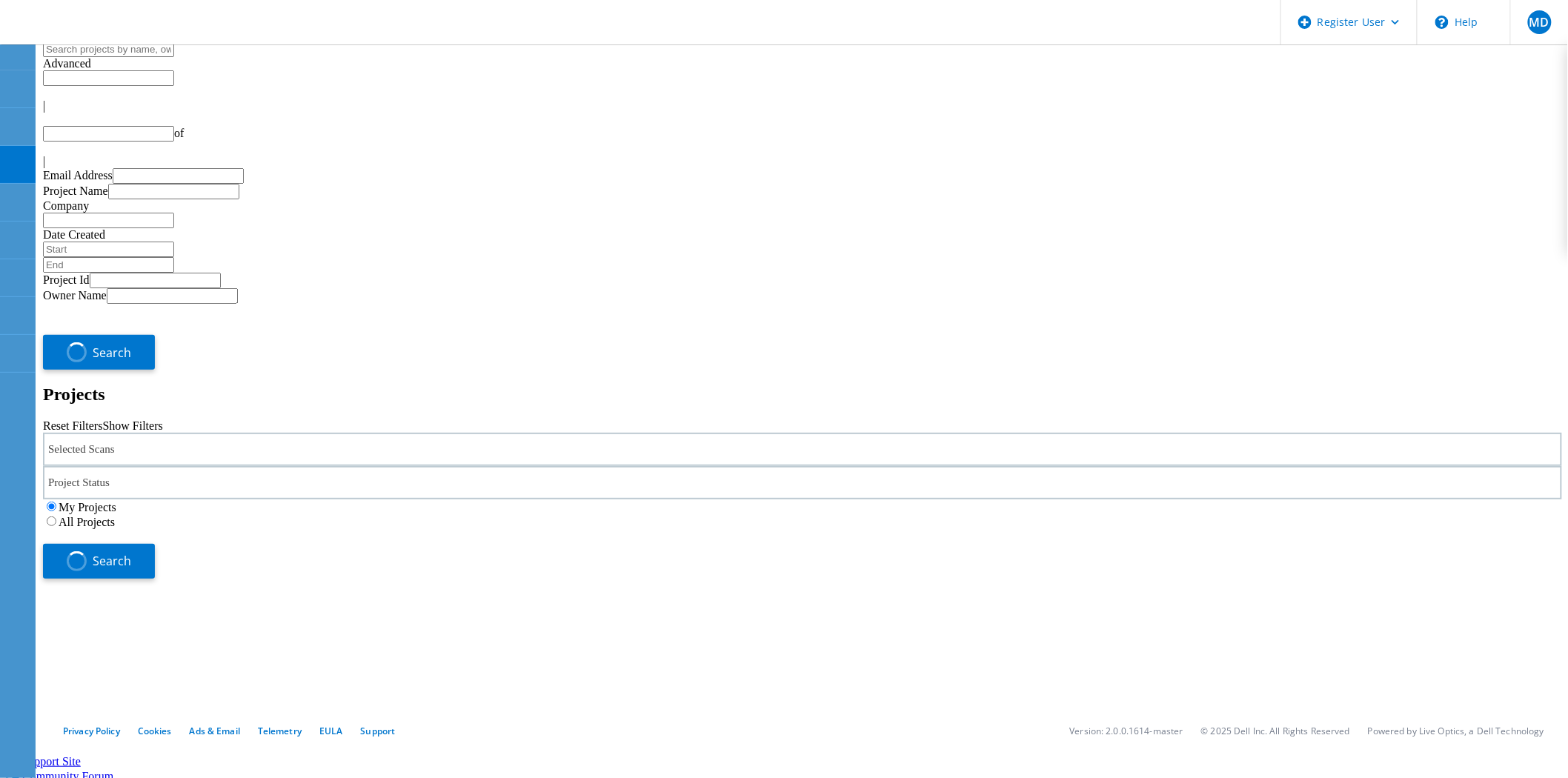
type input "1"
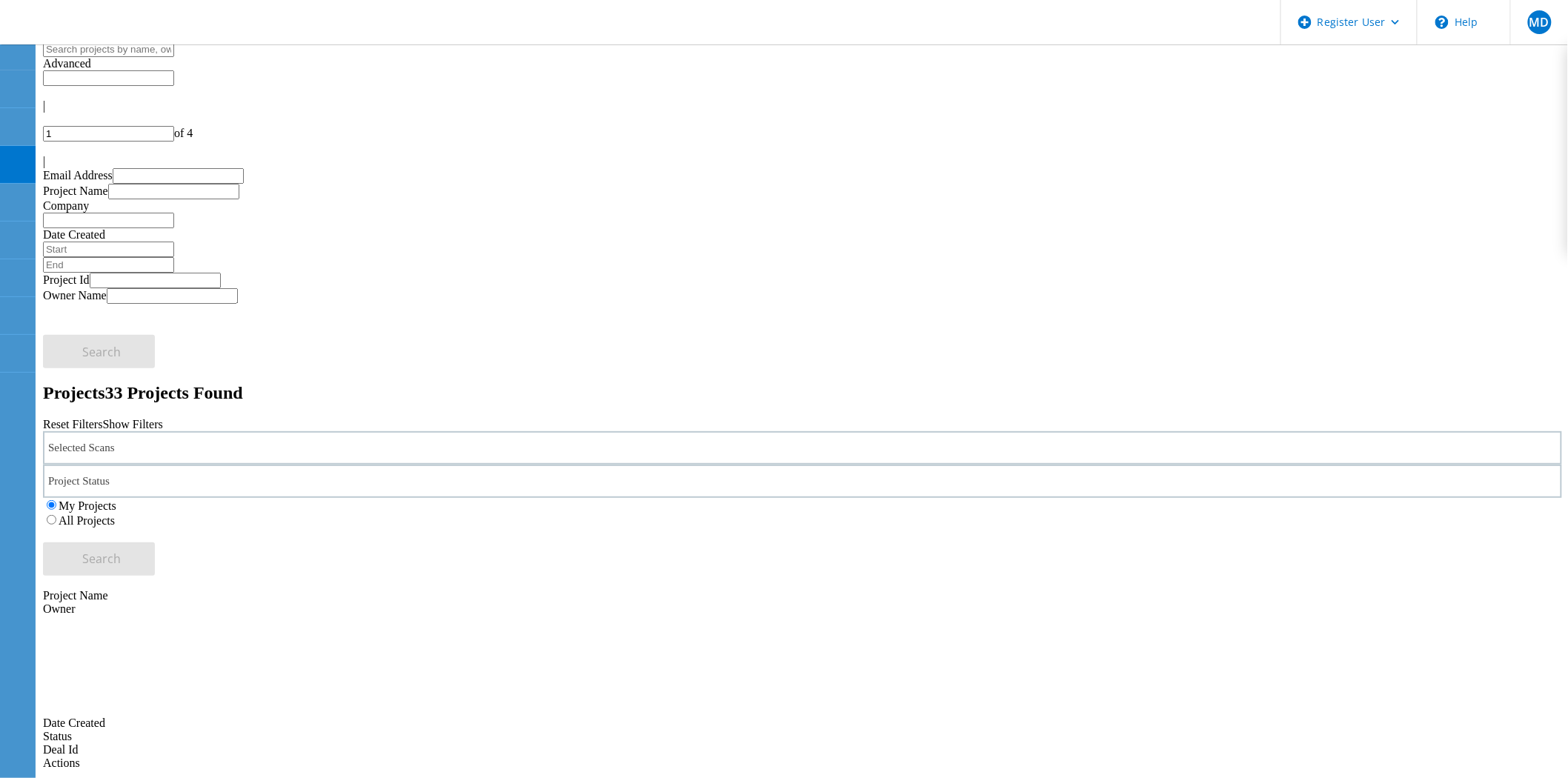
click at [421, 431] on div "Selected Scans" at bounding box center [802, 448] width 1518 height 34
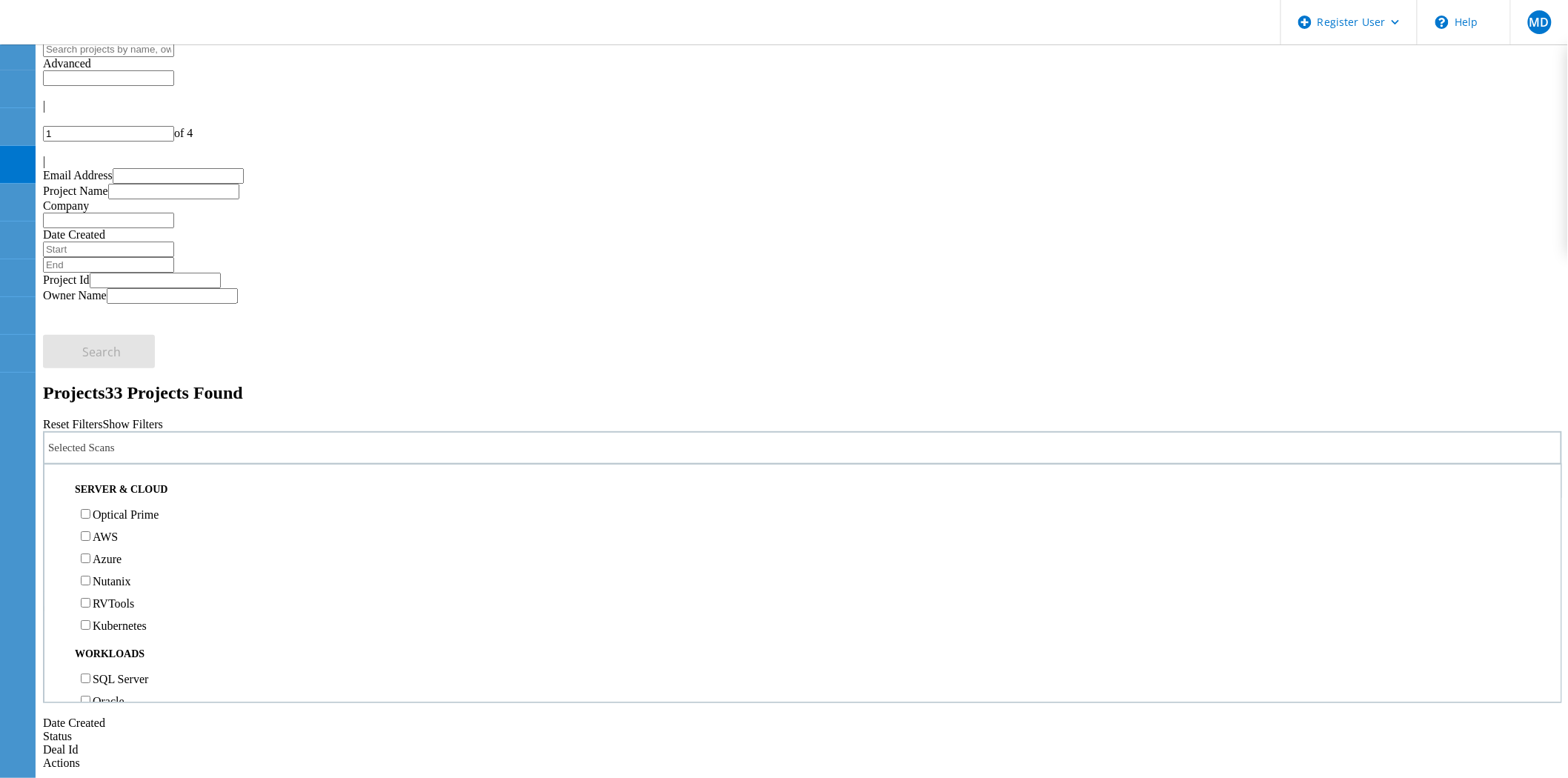
click at [126, 508] on label "Optical Prime" at bounding box center [125, 514] width 65 height 13
click at [90, 509] on input "Optical Prime" at bounding box center [85, 514] width 10 height 10
click at [155, 542] on button "Search" at bounding box center [98, 559] width 112 height 34
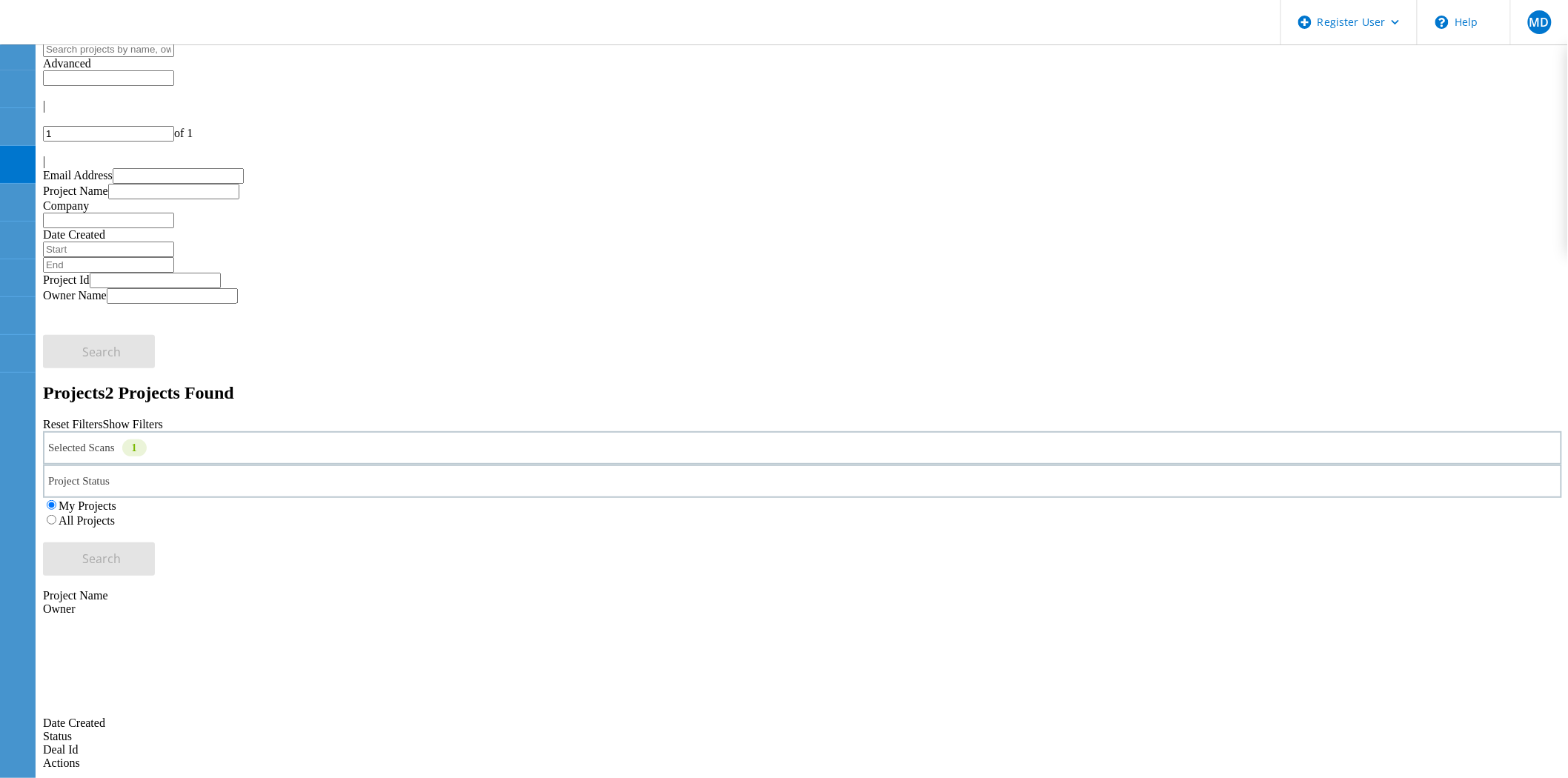
click at [1018, 513] on div "All Projects" at bounding box center [802, 520] width 1518 height 15
click at [991, 498] on div "My Projects All Projects" at bounding box center [802, 513] width 1518 height 30
click at [115, 514] on label "All Projects" at bounding box center [86, 520] width 57 height 13
click at [57, 515] on input "All Projects" at bounding box center [52, 520] width 10 height 10
click at [155, 542] on button "Search" at bounding box center [98, 559] width 112 height 34
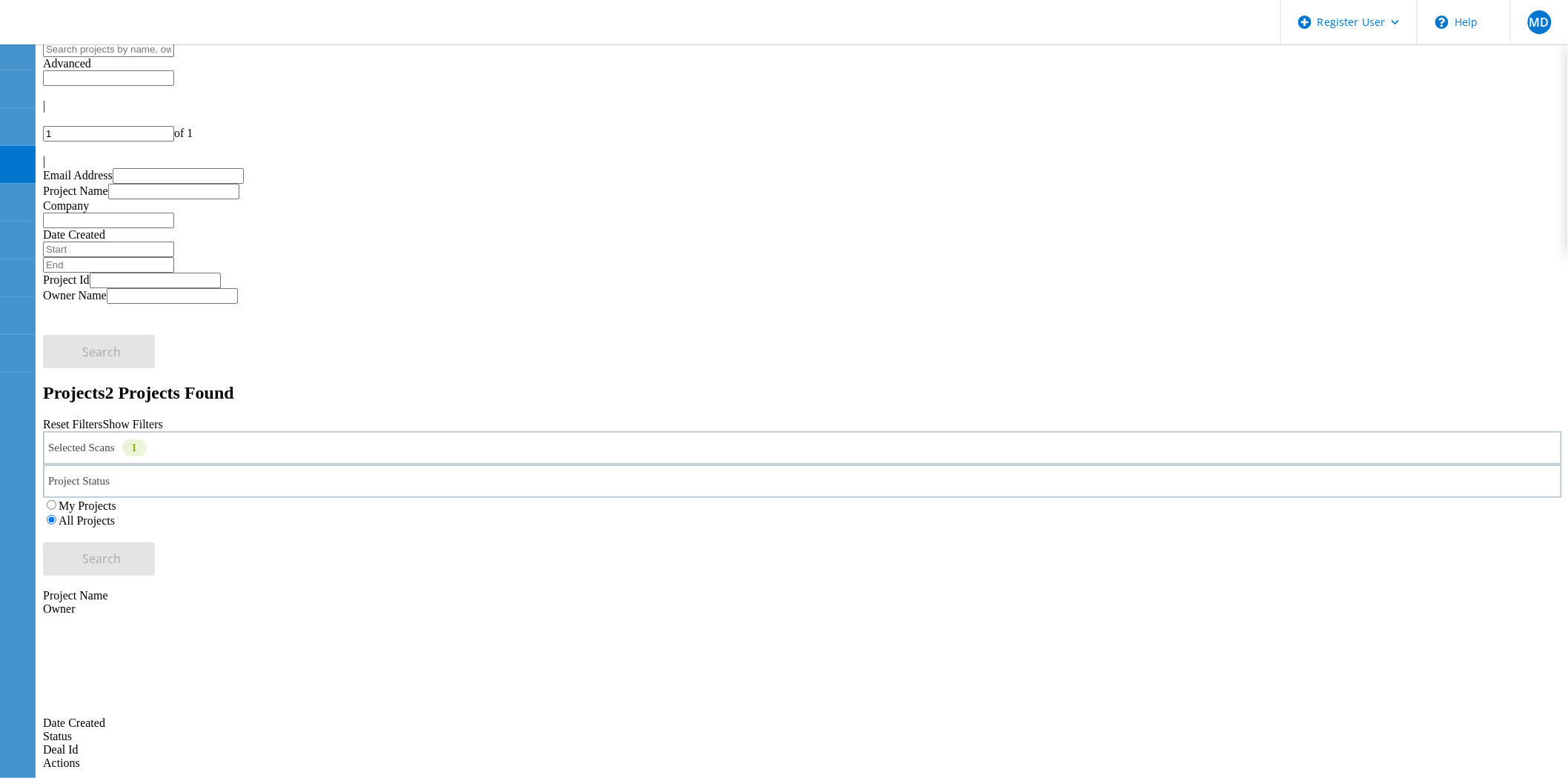
click at [1341, 528] on div "Search" at bounding box center [802, 552] width 1518 height 49
click at [1194, 498] on div "My Projects All Projects" at bounding box center [802, 513] width 1518 height 30
click at [1557, 22] on div "MD" at bounding box center [1538, 22] width 58 height 45
